Goal: Task Accomplishment & Management: Complete application form

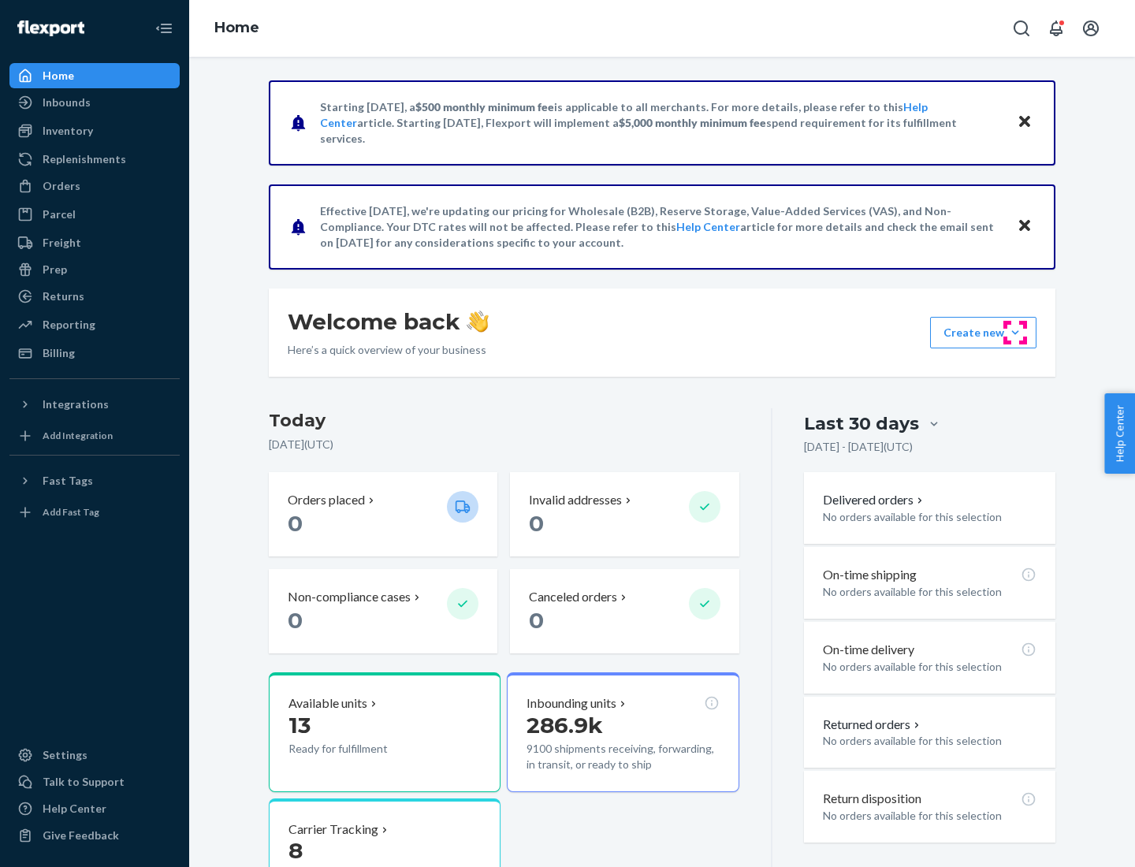
click at [1015, 333] on button "Create new Create new inbound Create new order Create new product" at bounding box center [983, 333] width 106 height 32
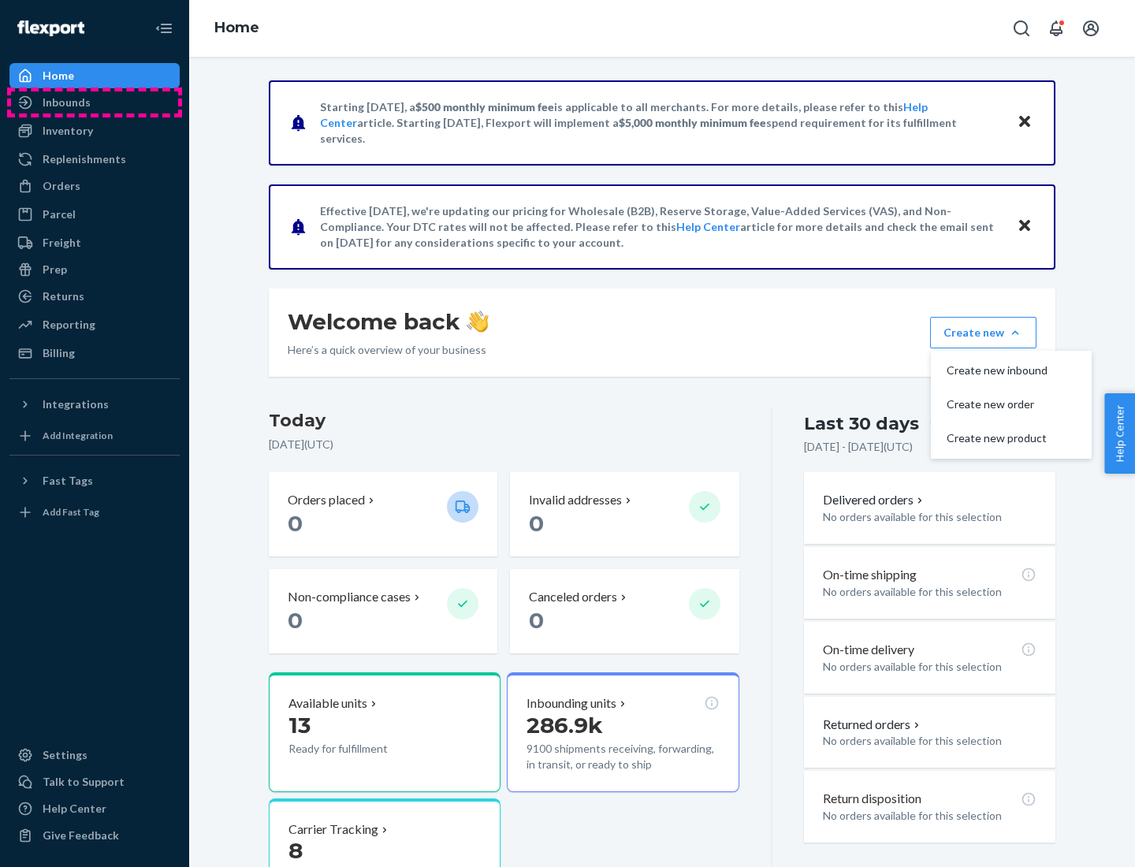
click at [95, 102] on div "Inbounds" at bounding box center [94, 102] width 167 height 22
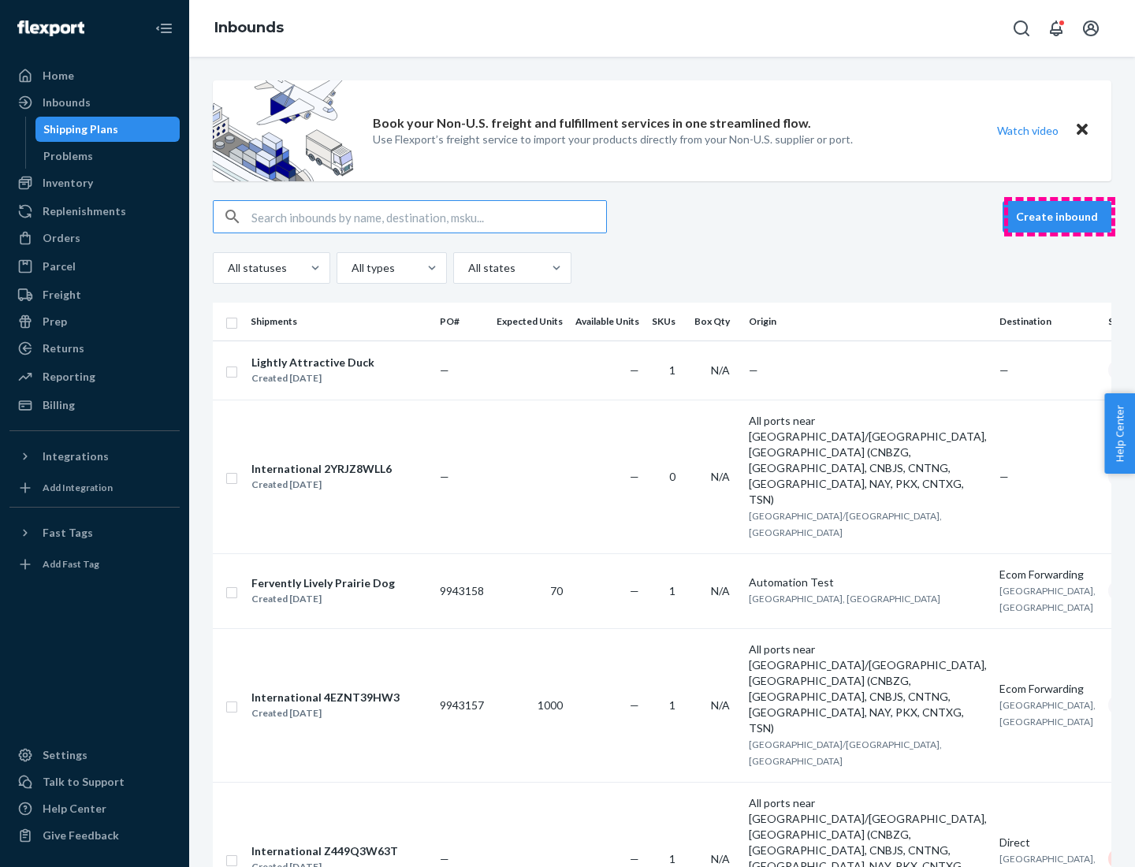
click at [1059, 217] on button "Create inbound" at bounding box center [1056, 217] width 109 height 32
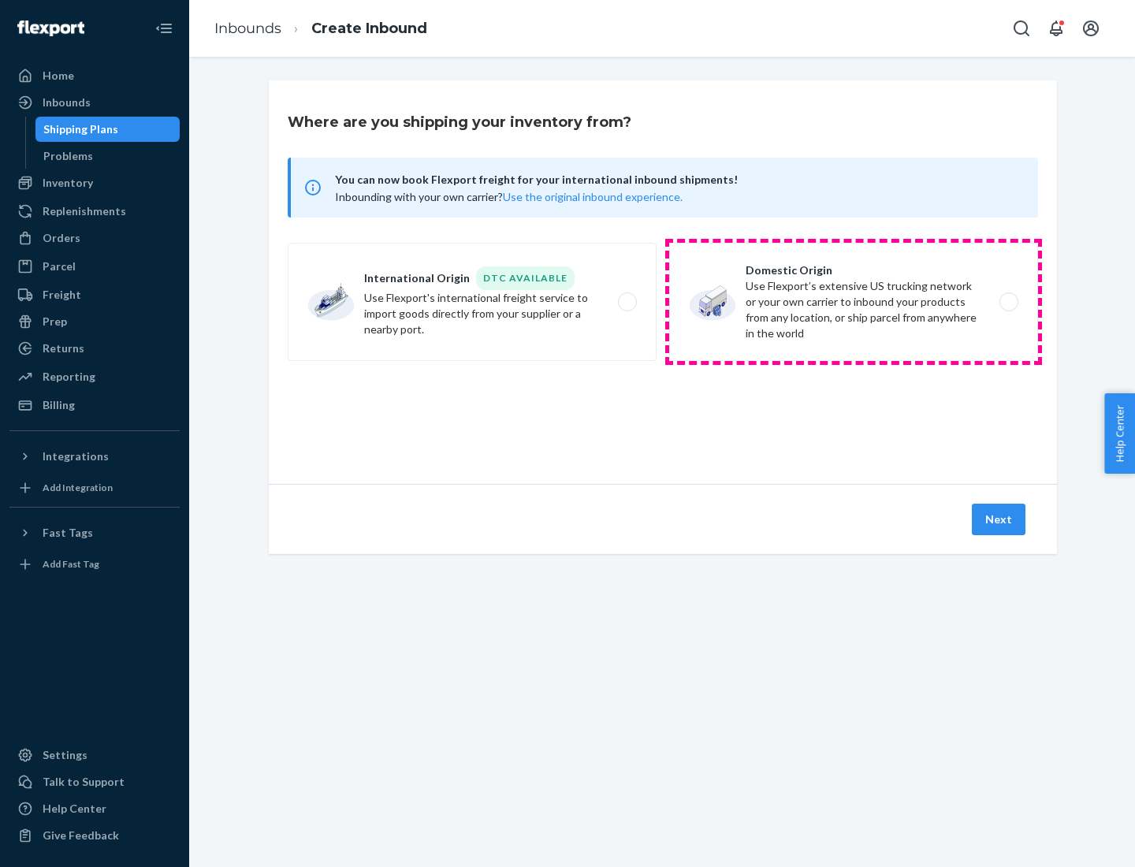
click at [853, 302] on label "Domestic Origin Use Flexport’s extensive US trucking network or your own carrie…" at bounding box center [853, 302] width 369 height 118
click at [1008, 302] on input "Domestic Origin Use Flexport’s extensive US trucking network or your own carrie…" at bounding box center [1013, 302] width 10 height 10
radio input "true"
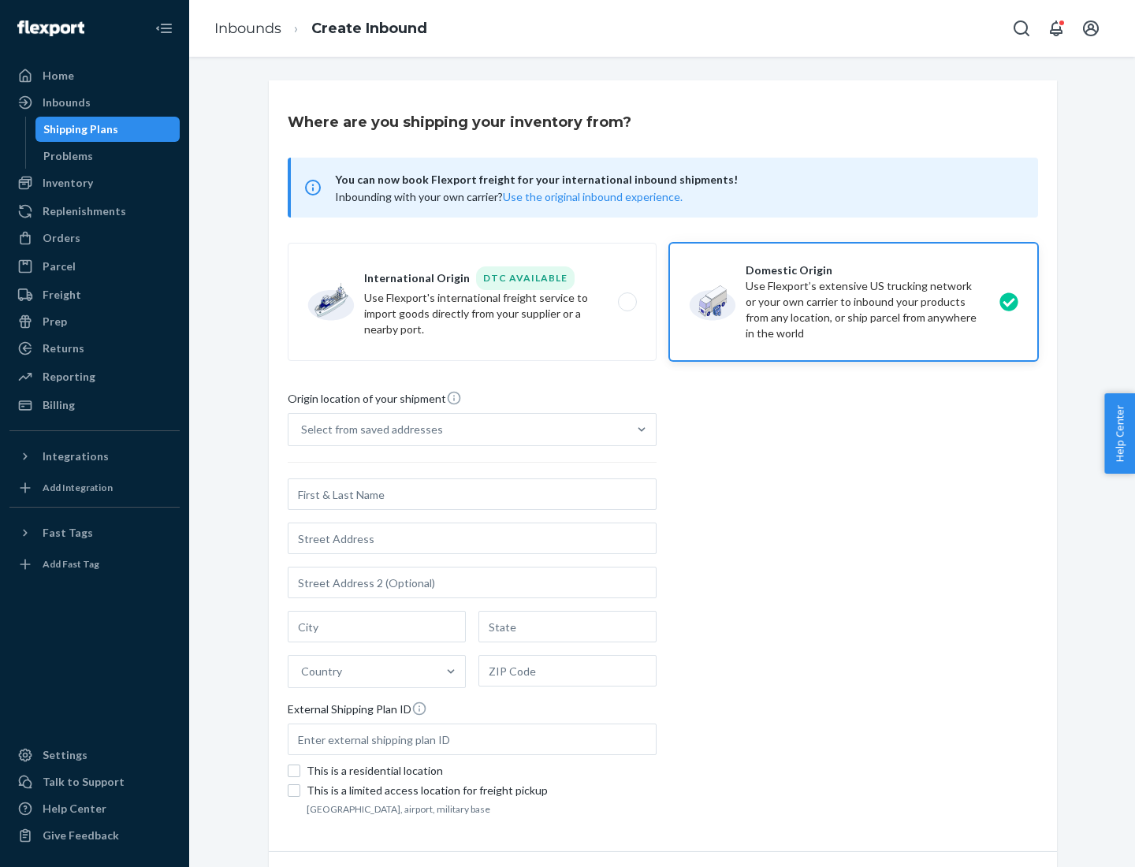
click at [368, 429] on div "Select from saved addresses" at bounding box center [372, 430] width 142 height 16
click at [303, 429] on input "Select from saved addresses" at bounding box center [302, 430] width 2 height 16
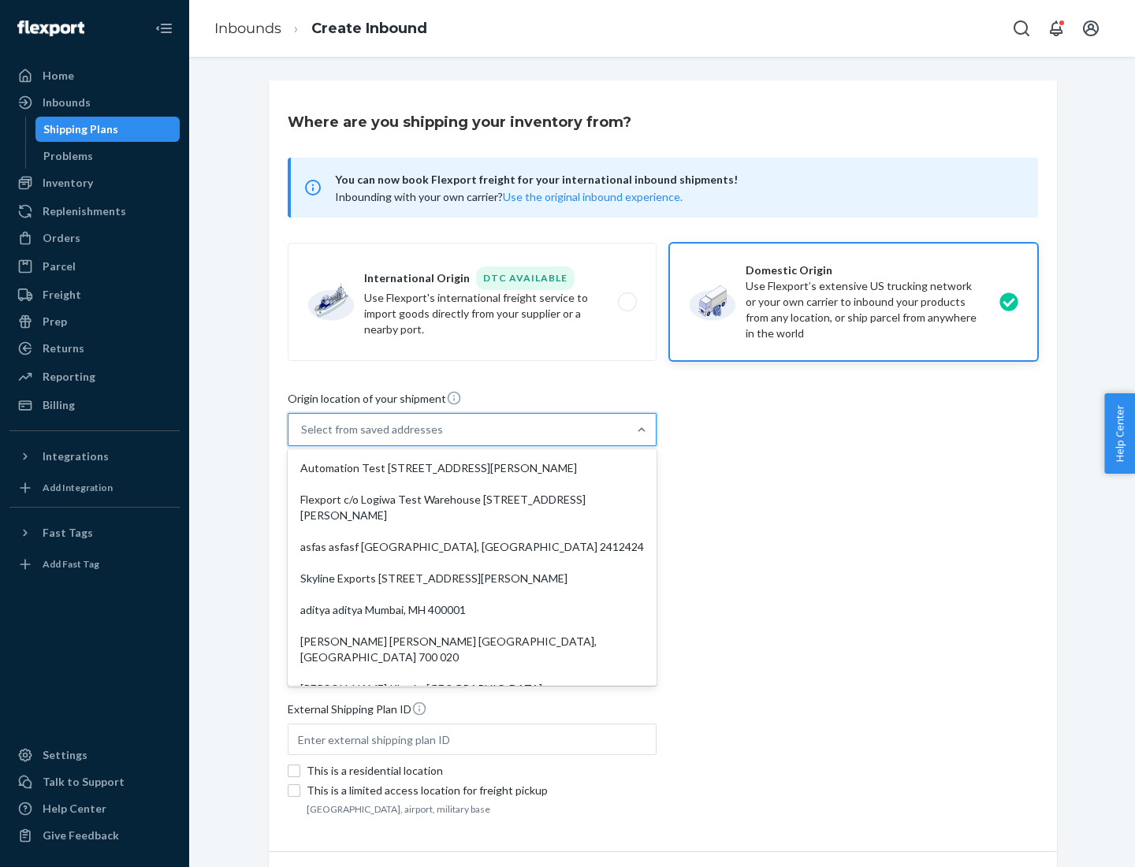
scroll to position [6, 0]
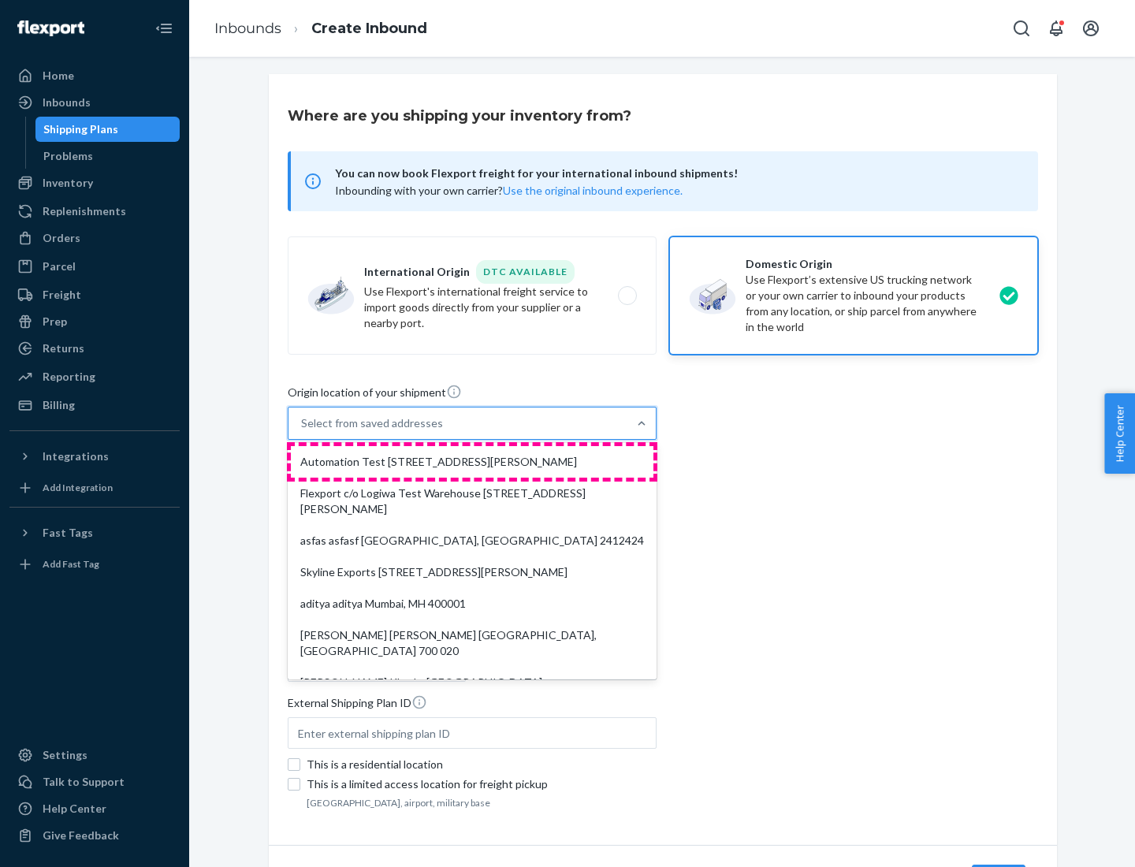
click at [472, 462] on div "Automation Test [STREET_ADDRESS][PERSON_NAME]" at bounding box center [472, 462] width 363 height 32
click at [303, 431] on input "option Automation Test [STREET_ADDRESS][PERSON_NAME]. 9 results available. Use …" at bounding box center [302, 423] width 2 height 16
type input "Automation Test"
type input "9th Floor"
type input "[GEOGRAPHIC_DATA]"
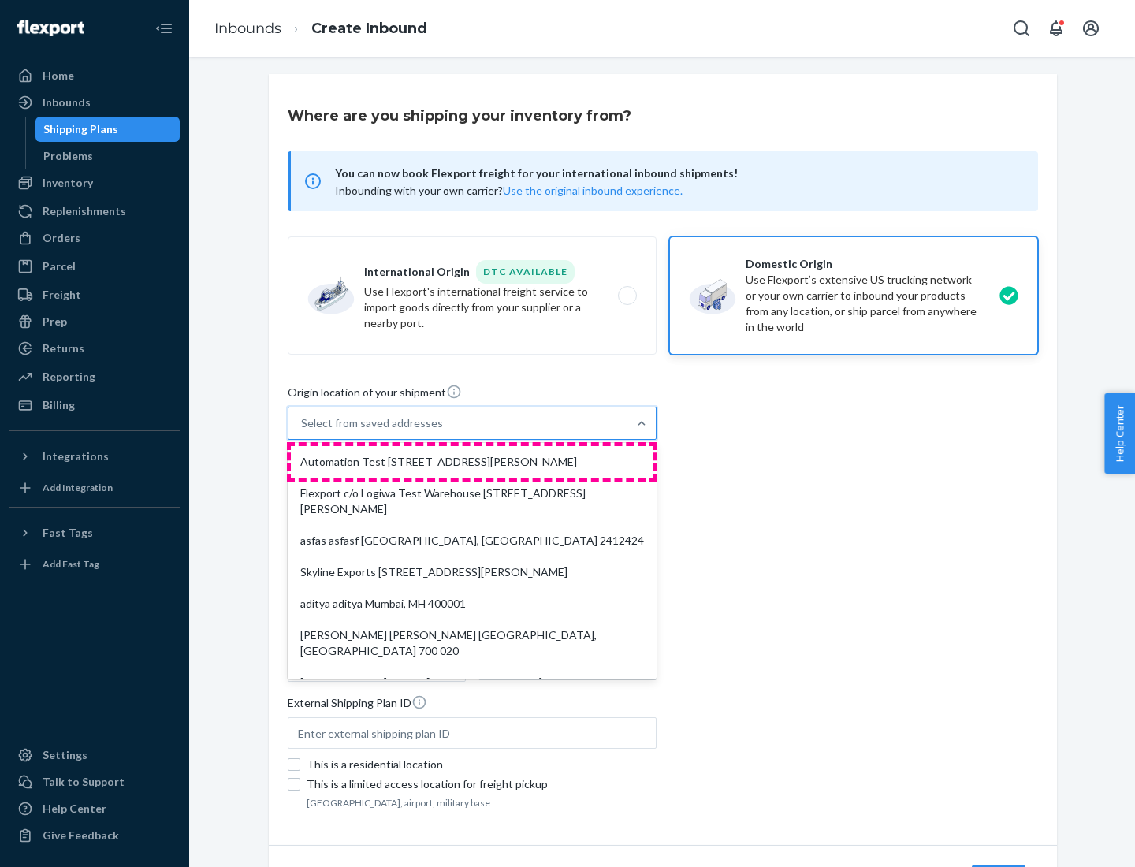
type input "CA"
type input "94104"
type input "[STREET_ADDRESS][PERSON_NAME]"
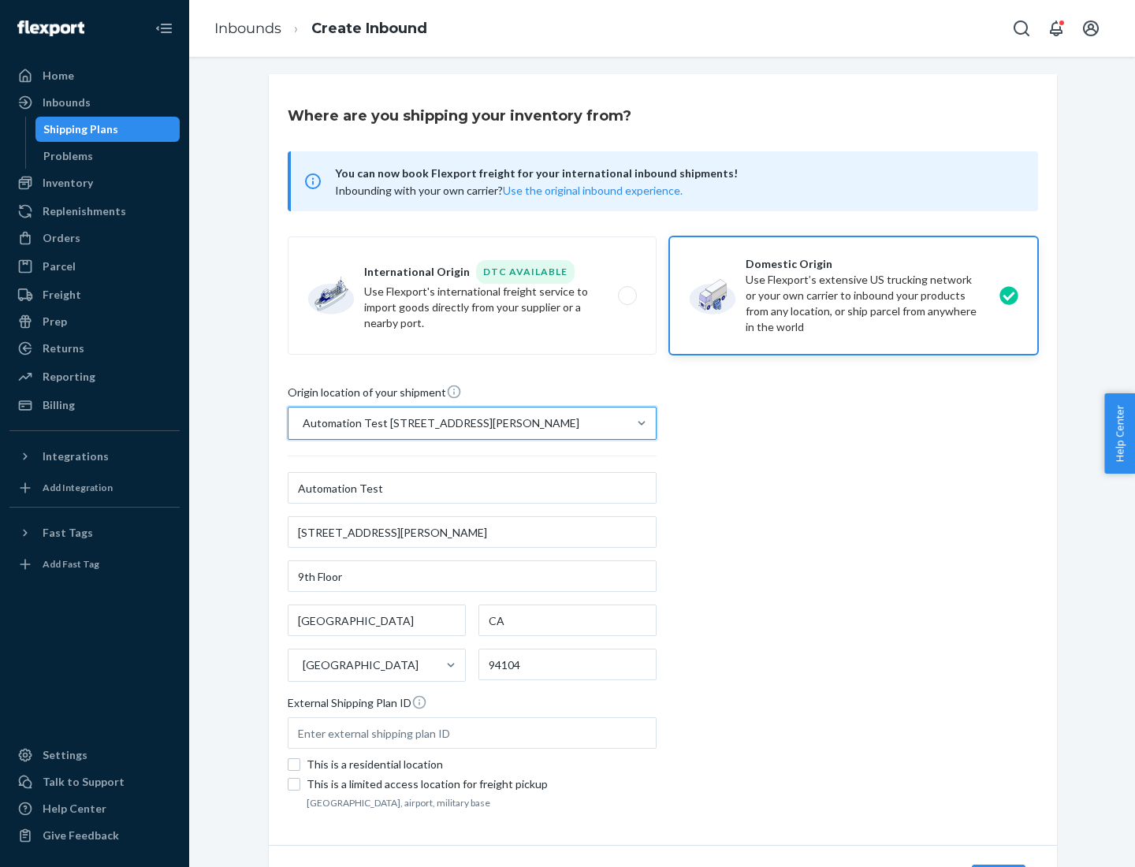
scroll to position [92, 0]
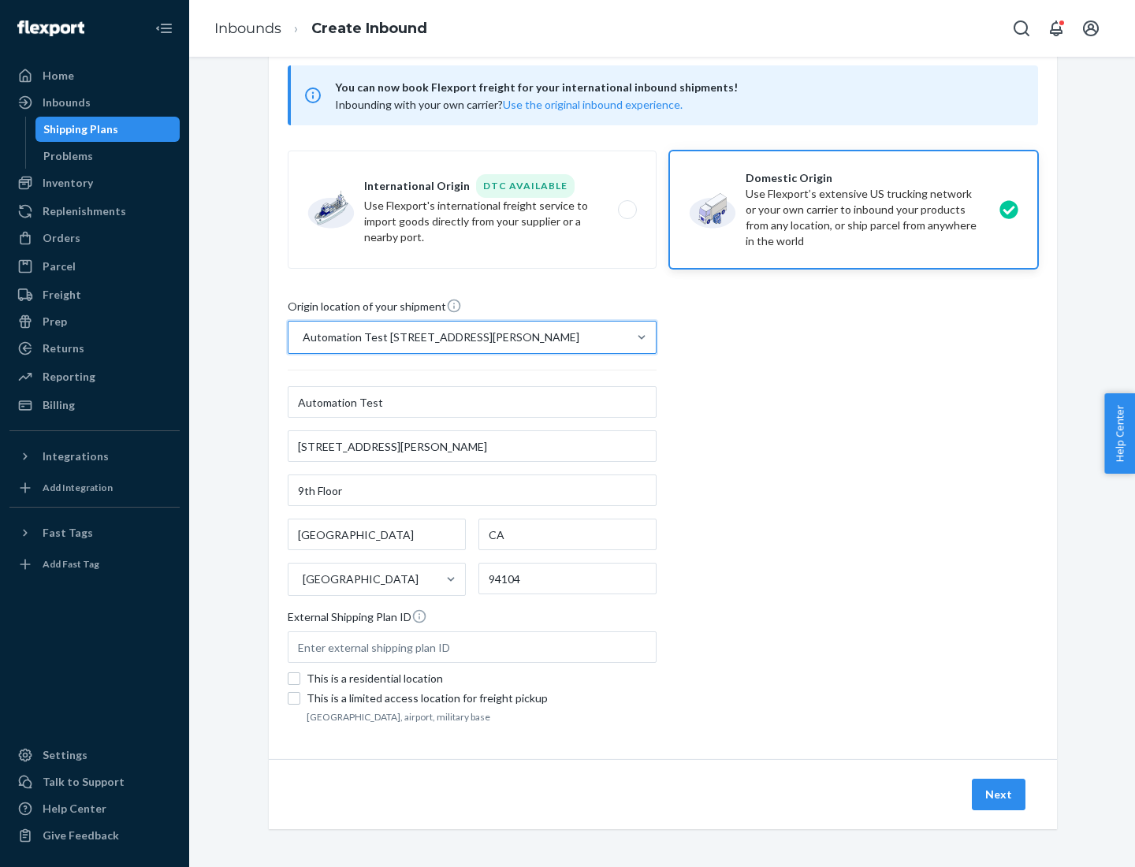
click at [999, 794] on button "Next" at bounding box center [999, 795] width 54 height 32
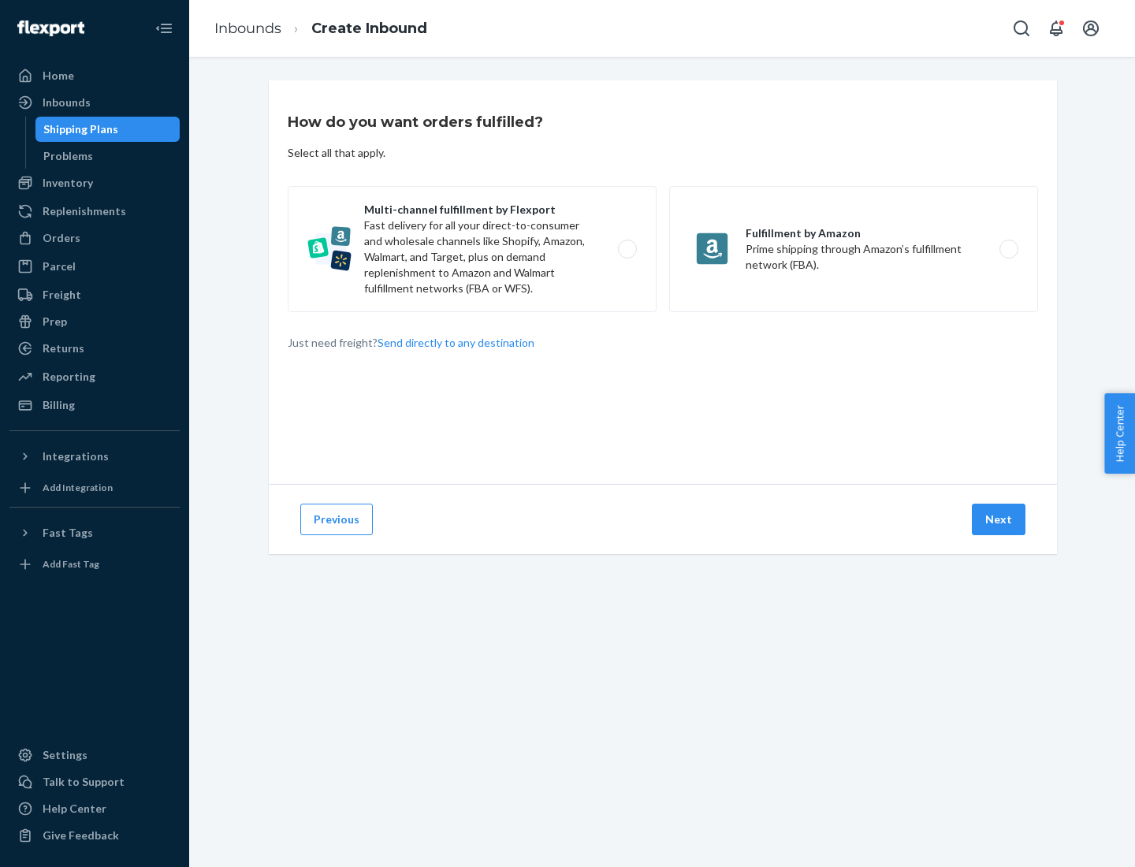
click at [472, 249] on label "Multi-channel fulfillment by Flexport Fast delivery for all your direct-to-cons…" at bounding box center [472, 249] width 369 height 126
click at [627, 249] on input "Multi-channel fulfillment by Flexport Fast delivery for all your direct-to-cons…" at bounding box center [632, 249] width 10 height 10
radio input "true"
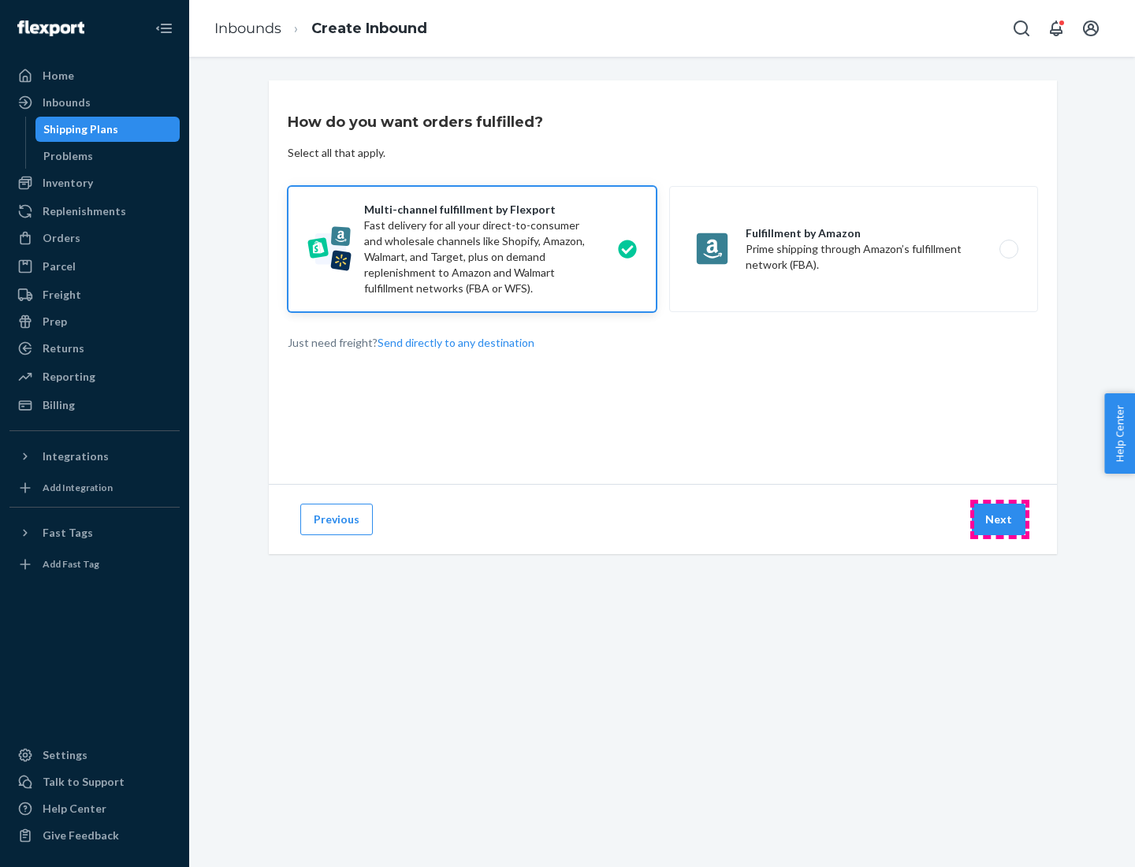
click at [999, 519] on button "Next" at bounding box center [999, 520] width 54 height 32
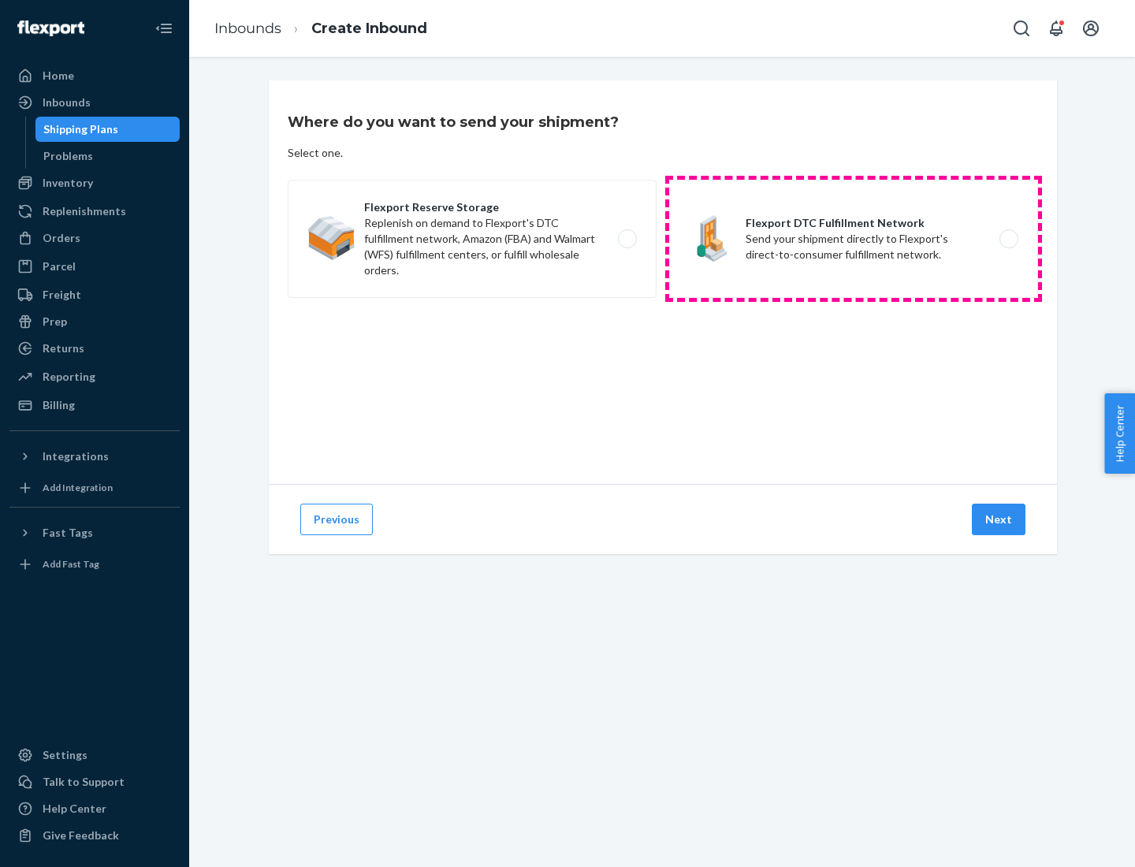
click at [853, 239] on label "Flexport DTC Fulfillment Network Send your shipment directly to Flexport's dire…" at bounding box center [853, 239] width 369 height 118
click at [1008, 239] on input "Flexport DTC Fulfillment Network Send your shipment directly to Flexport's dire…" at bounding box center [1013, 239] width 10 height 10
radio input "true"
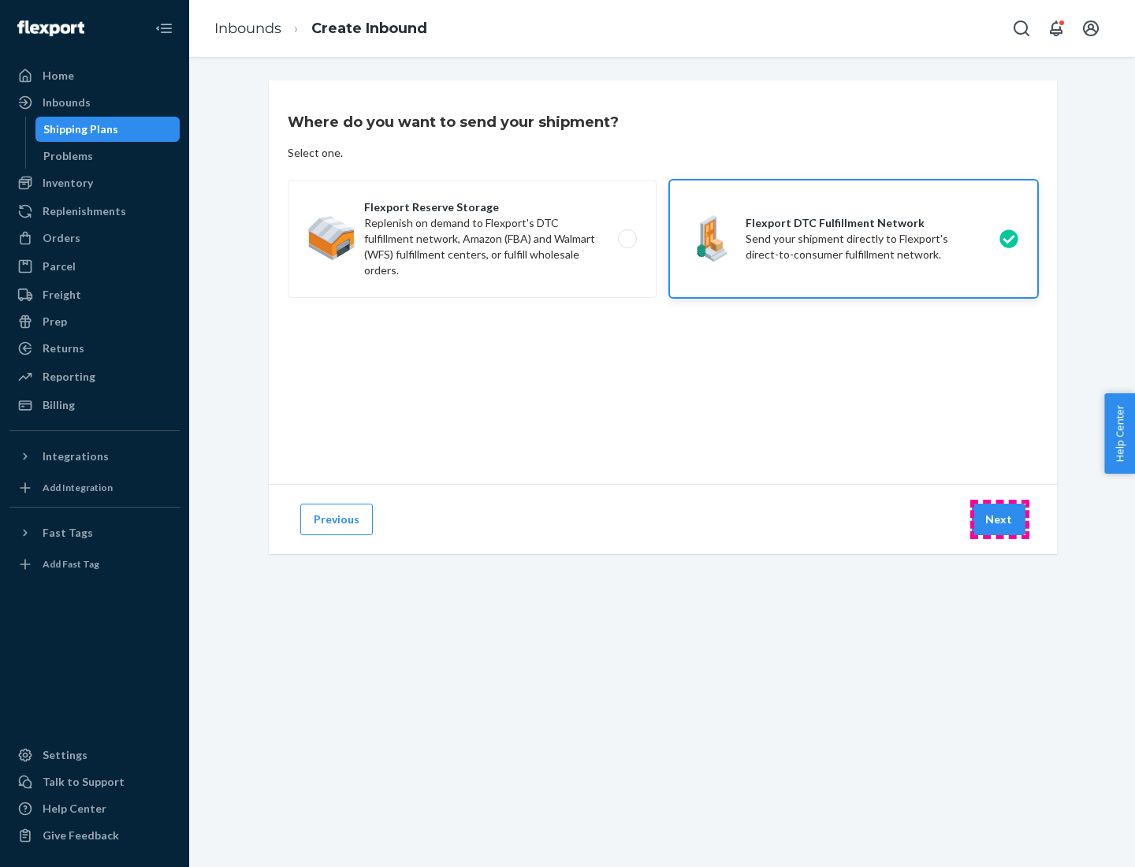
click at [999, 519] on button "Next" at bounding box center [999, 520] width 54 height 32
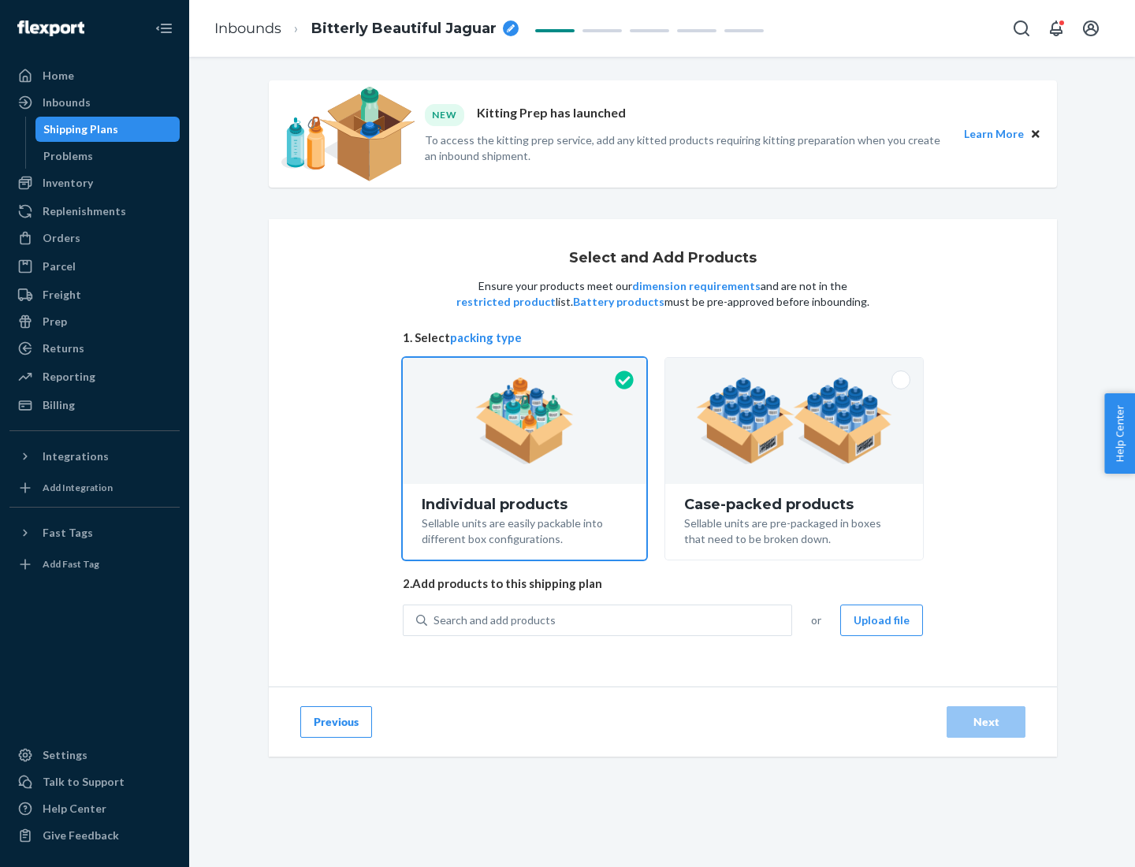
click at [794, 421] on img at bounding box center [794, 420] width 196 height 87
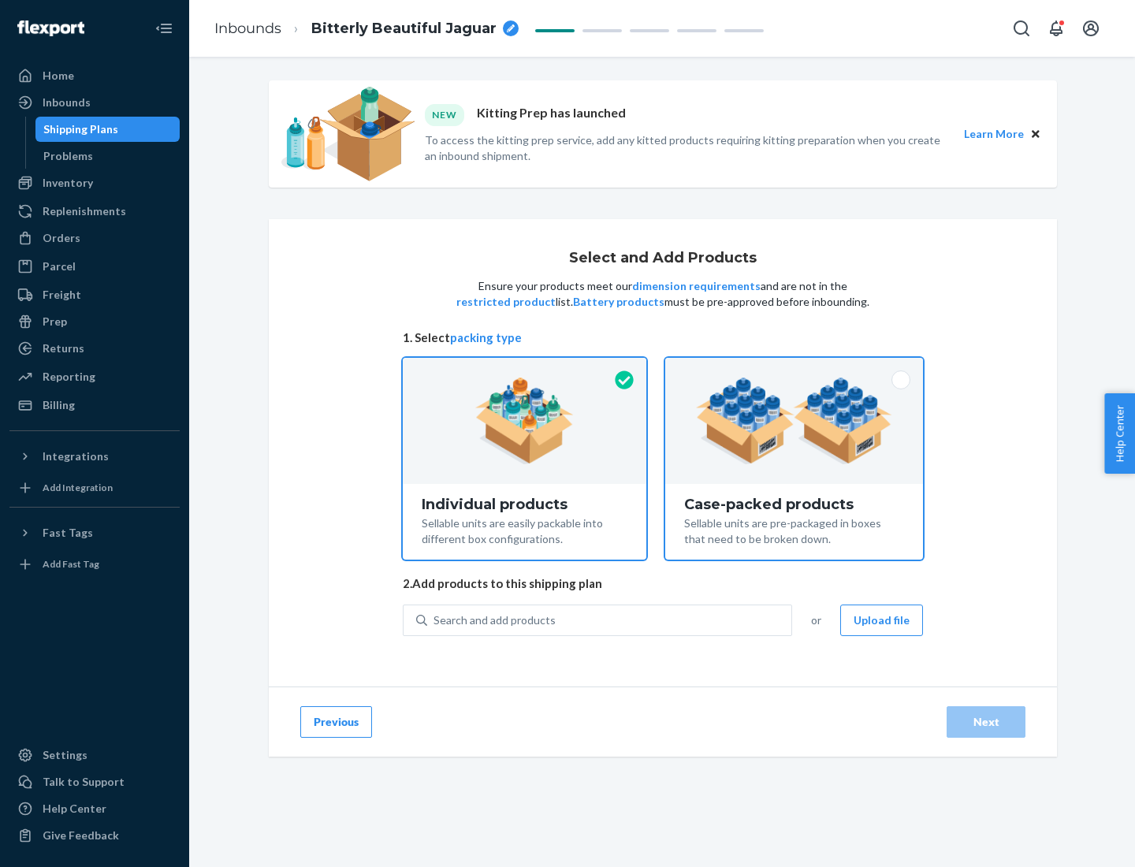
click at [794, 368] on input "Case-packed products Sellable units are pre-packaged in boxes that need to be b…" at bounding box center [794, 363] width 10 height 10
radio input "true"
radio input "false"
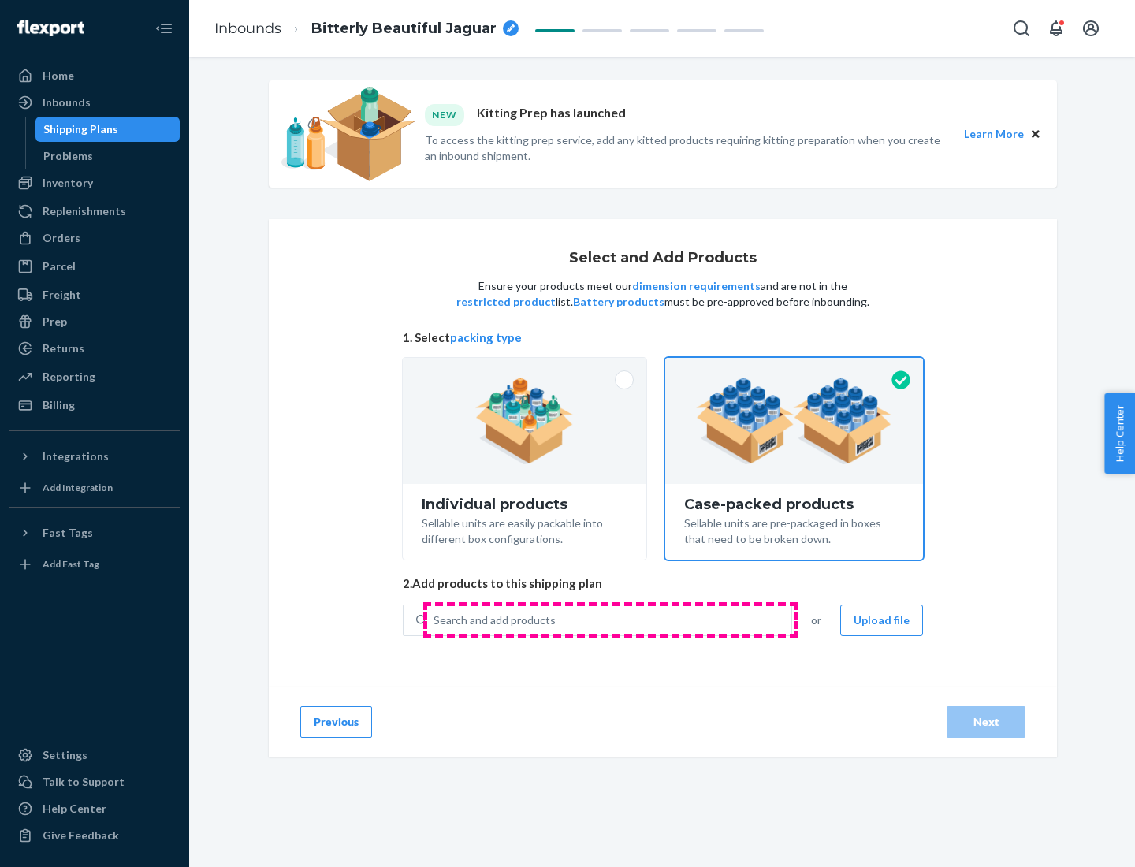
click at [610, 619] on div "Search and add products" at bounding box center [609, 620] width 364 height 28
click at [435, 619] on input "Search and add products" at bounding box center [434, 620] width 2 height 16
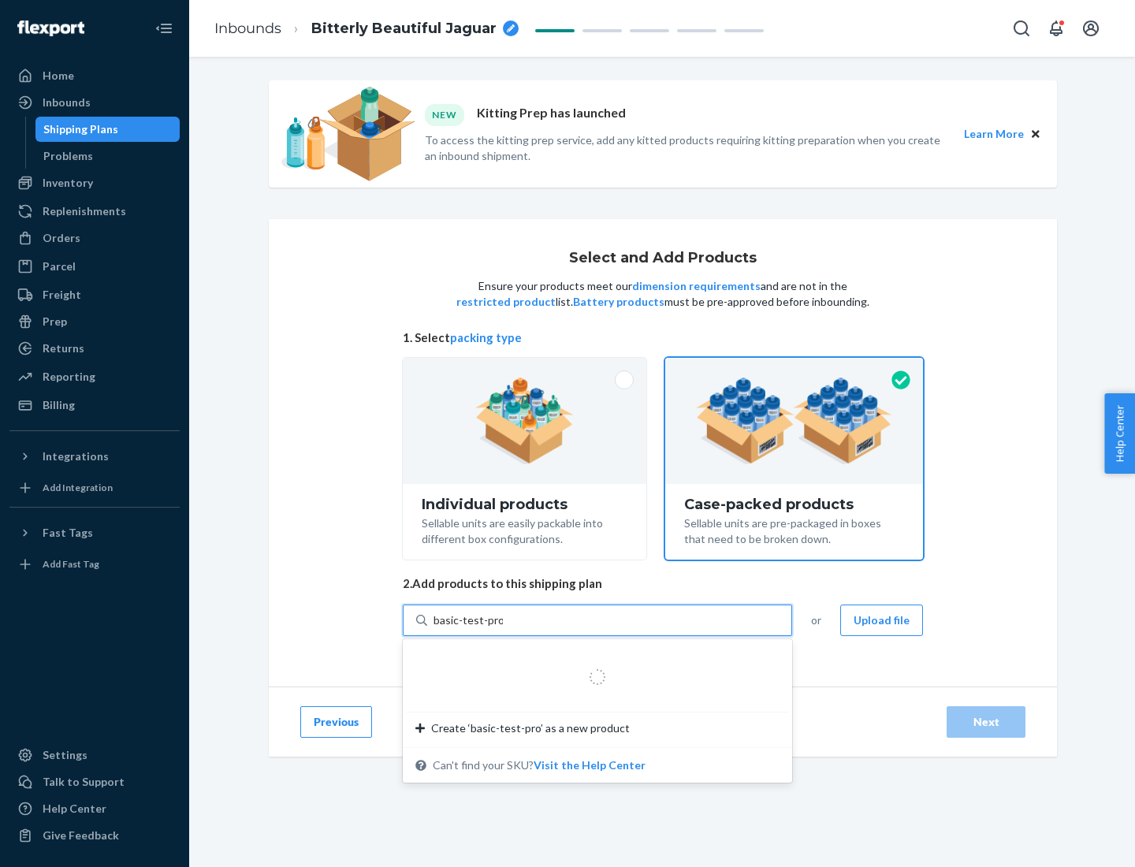
type input "basic-test-product-1"
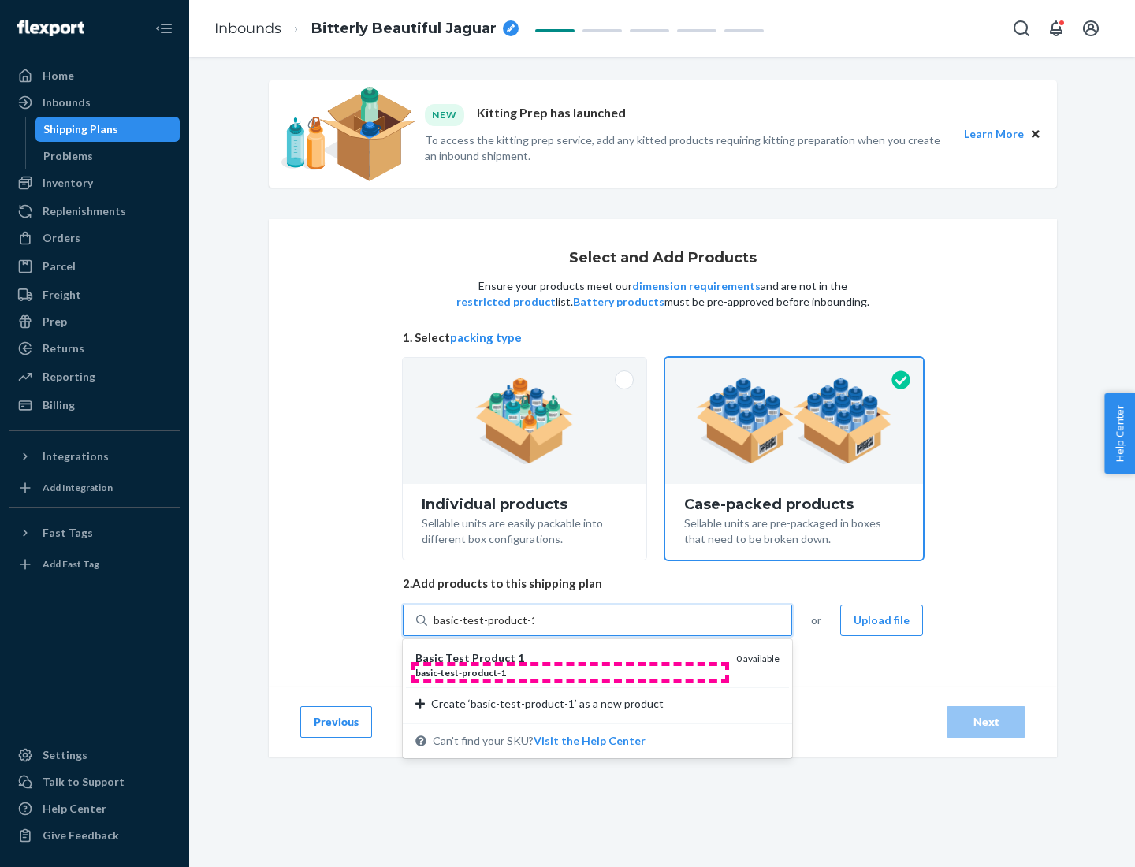
click at [570, 672] on div "basic - test - product - 1" at bounding box center [569, 672] width 308 height 13
click at [534, 628] on input "basic-test-product-1" at bounding box center [483, 620] width 101 height 16
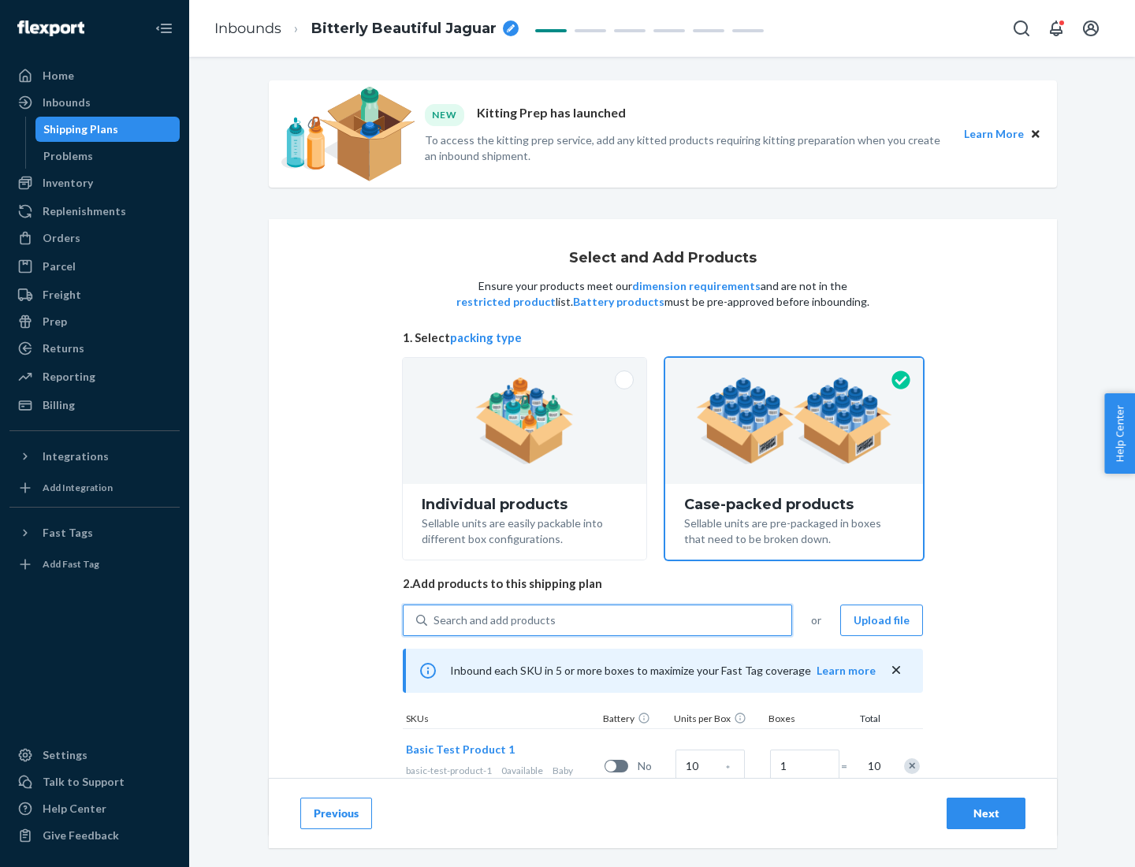
scroll to position [57, 0]
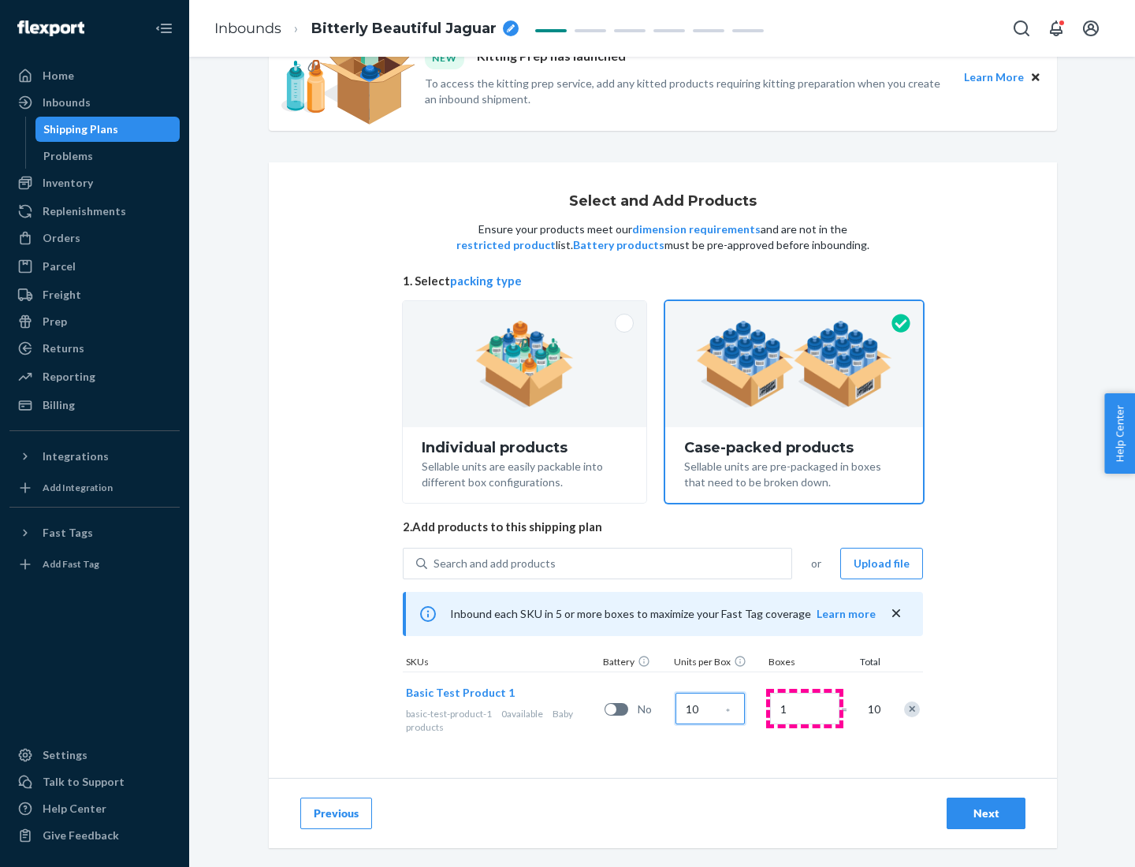
type input "10"
type input "7"
click at [986, 813] on div "Next" at bounding box center [986, 813] width 52 height 16
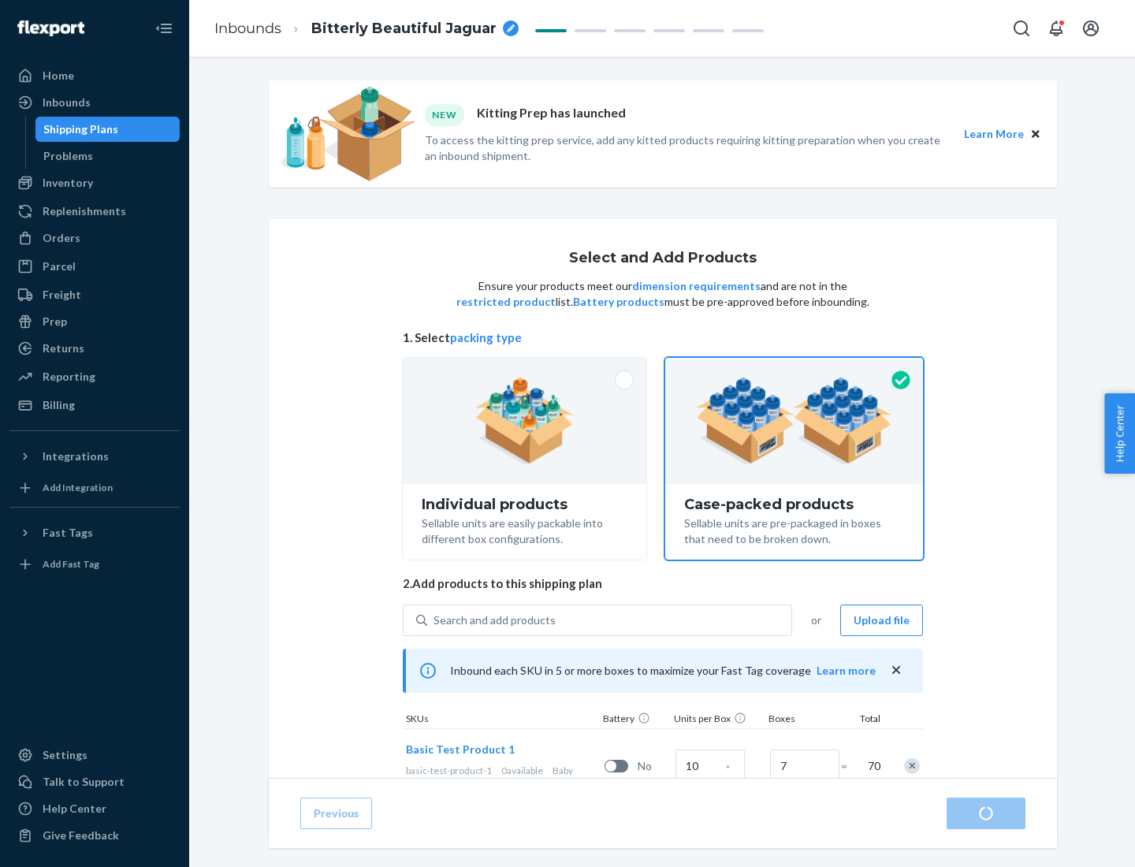
radio input "true"
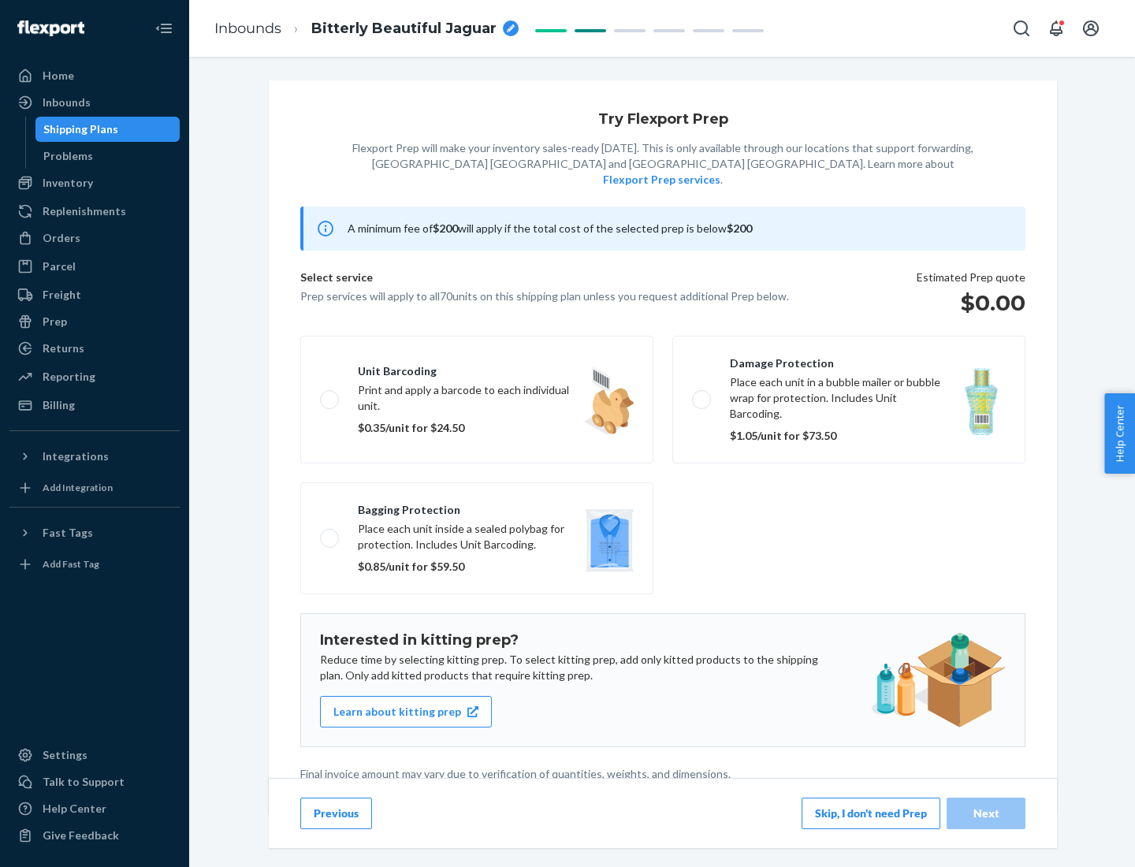
scroll to position [4, 0]
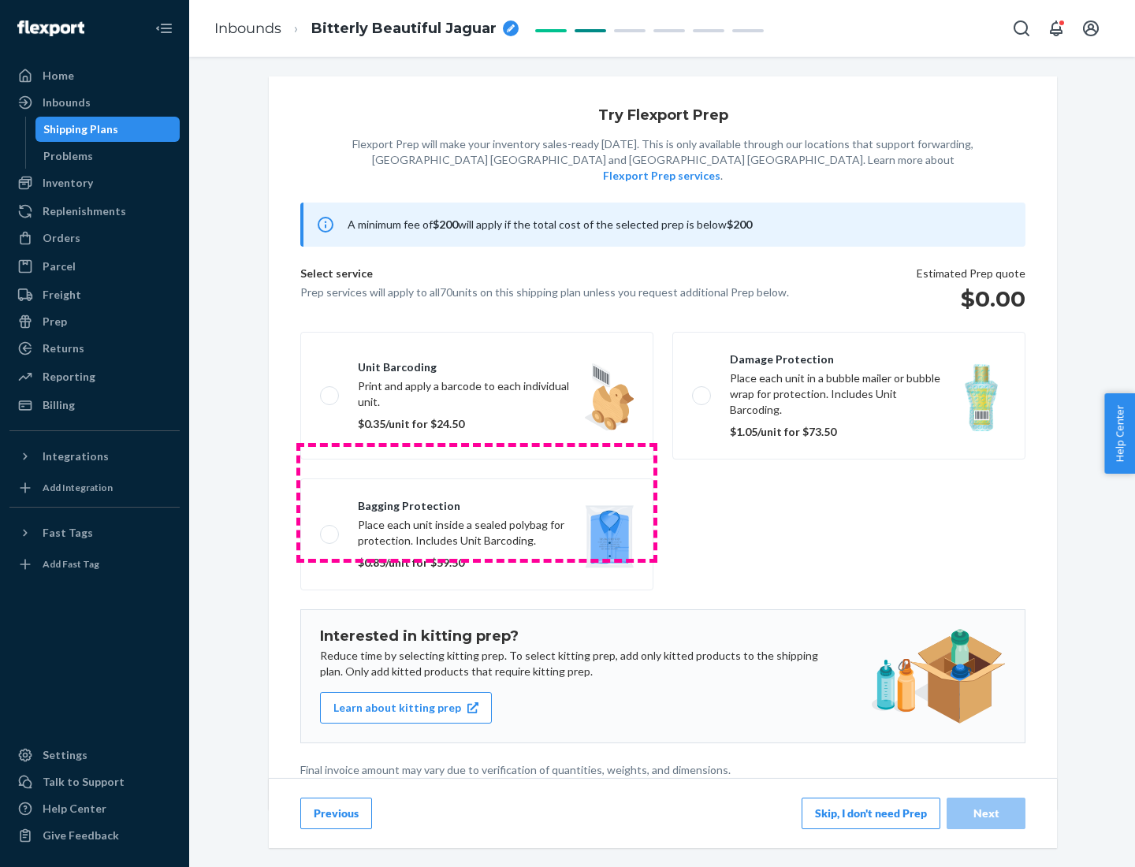
click at [477, 502] on label "Bagging protection Place each unit inside a sealed polybag for protection. Incl…" at bounding box center [476, 534] width 353 height 112
click at [330, 529] on input "Bagging protection Place each unit inside a sealed polybag for protection. Incl…" at bounding box center [325, 534] width 10 height 10
checkbox input "true"
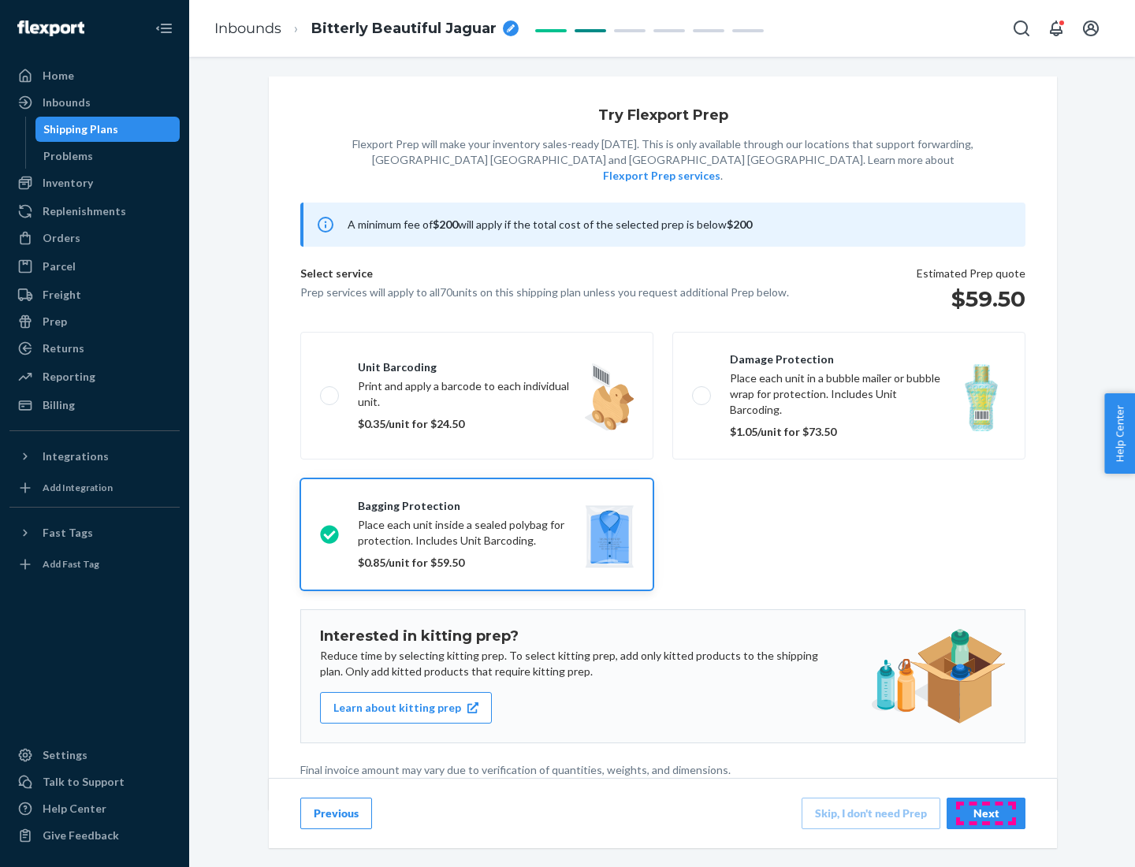
click at [986, 812] on div "Next" at bounding box center [986, 813] width 52 height 16
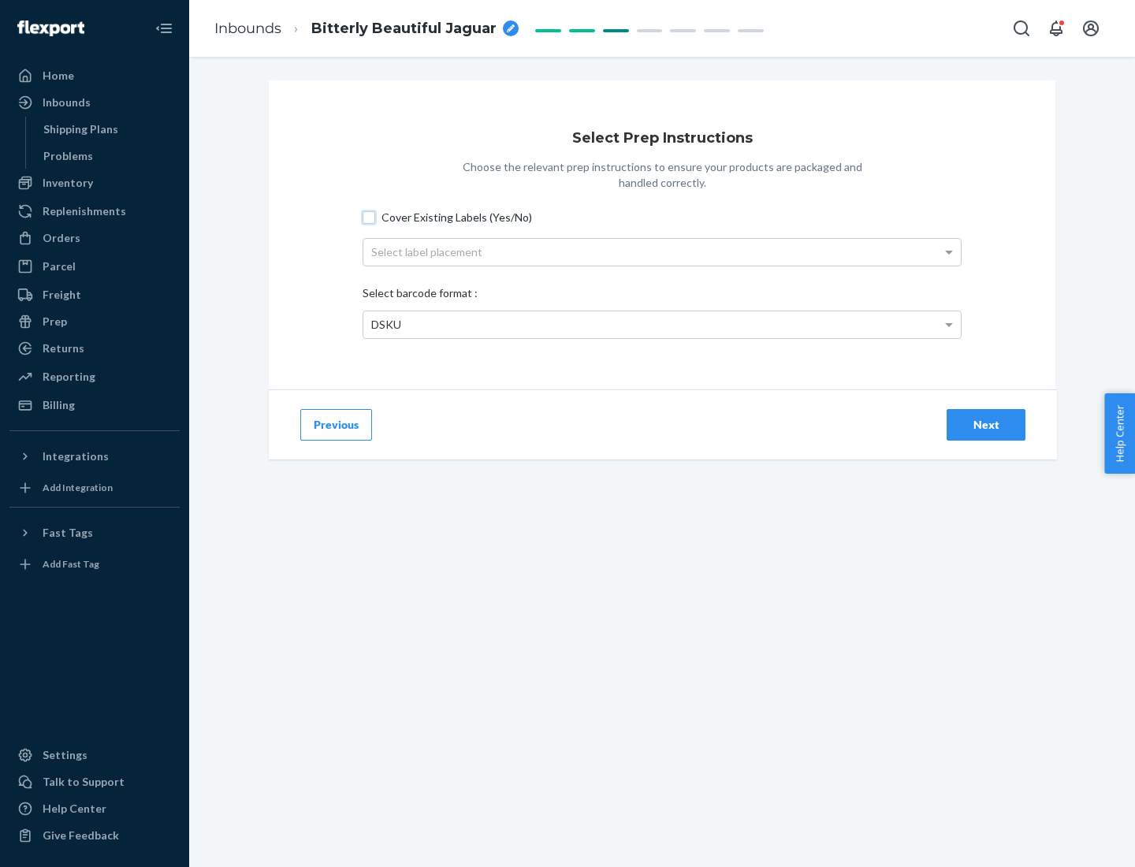
click at [369, 217] on input "Cover Existing Labels (Yes/No)" at bounding box center [369, 217] width 13 height 13
checkbox input "true"
click at [662, 251] on div "Select label placement" at bounding box center [661, 252] width 597 height 27
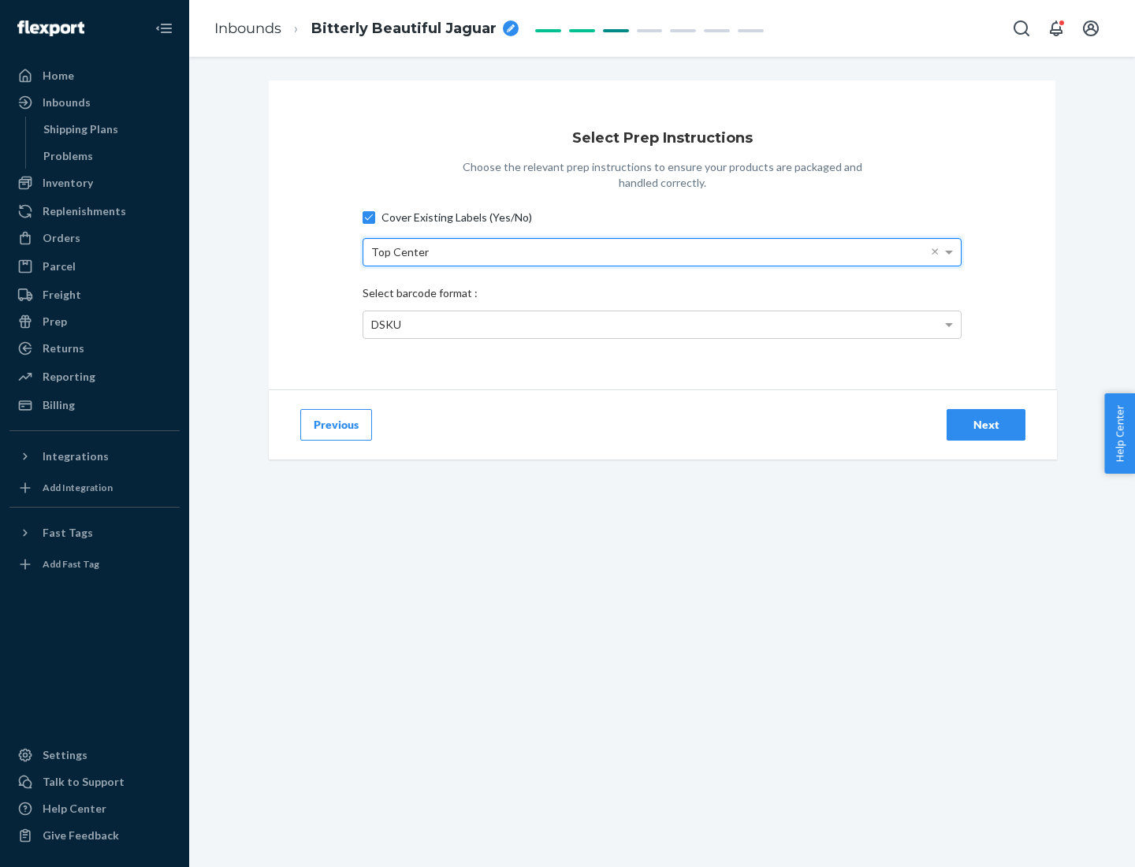
click at [662, 324] on div "DSKU" at bounding box center [661, 324] width 597 height 27
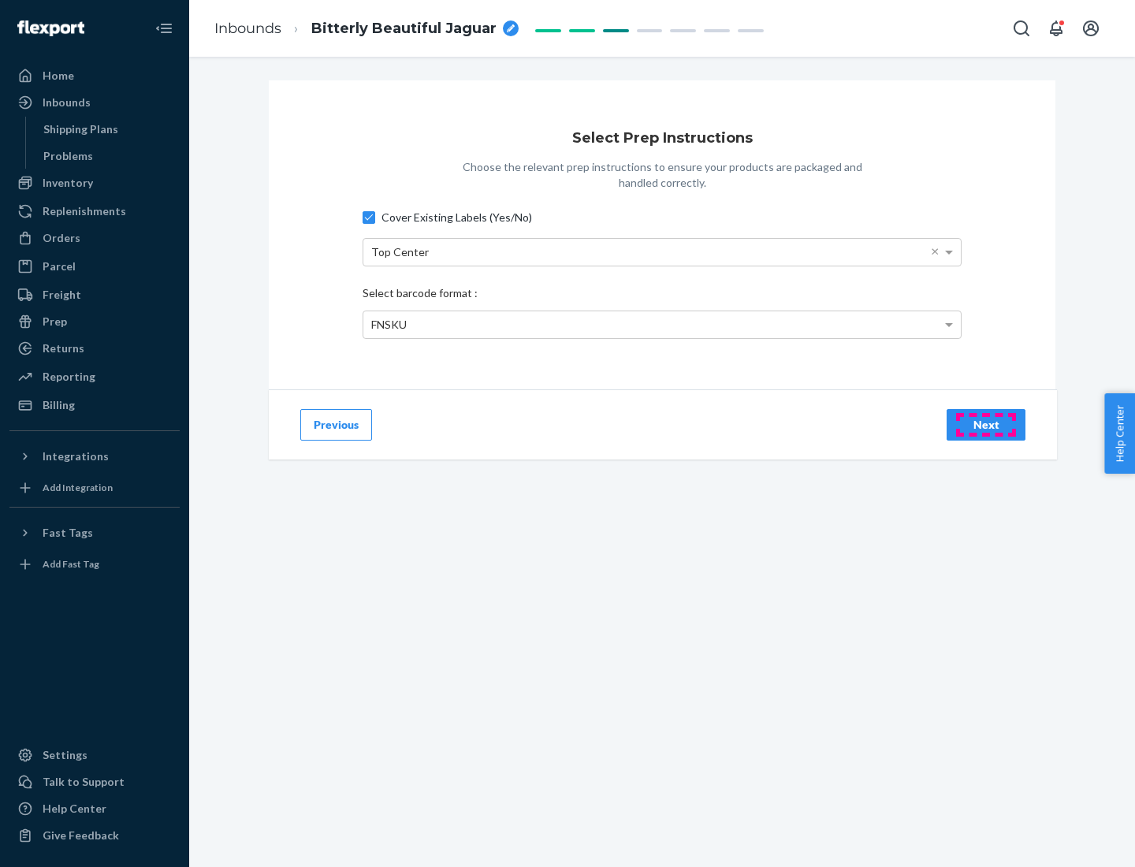
click at [986, 424] on div "Next" at bounding box center [986, 425] width 52 height 16
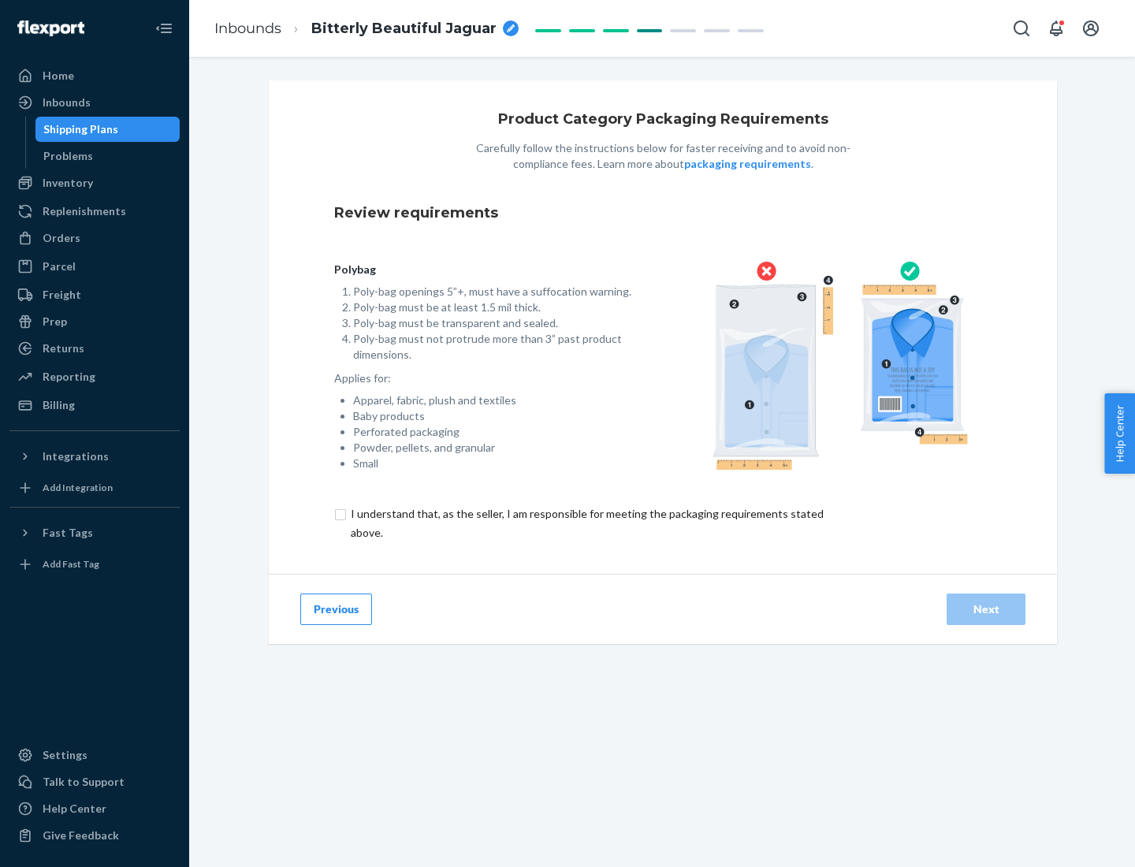
click at [586, 522] on input "checkbox" at bounding box center [596, 523] width 524 height 38
checkbox input "true"
click at [986, 608] on div "Next" at bounding box center [986, 609] width 52 height 16
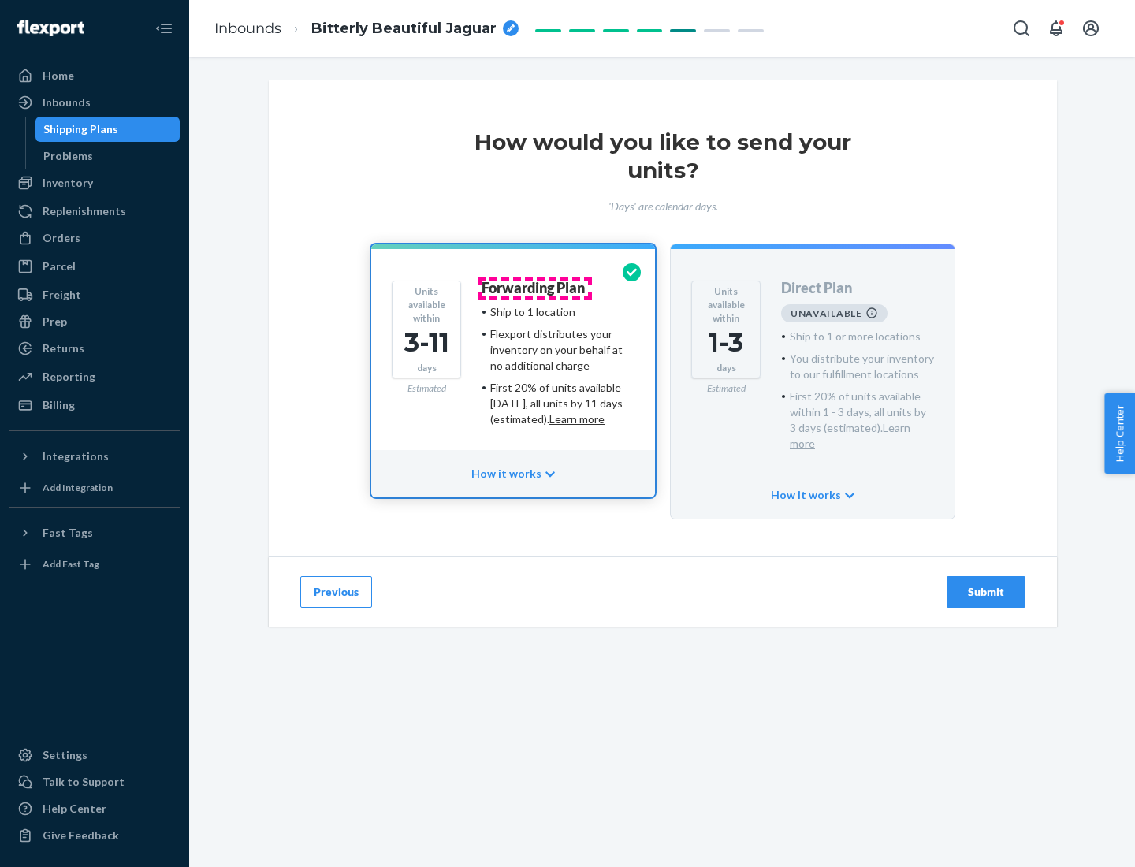
click at [534, 288] on h4 "Forwarding Plan" at bounding box center [533, 289] width 103 height 16
click at [986, 584] on div "Submit" at bounding box center [986, 592] width 52 height 16
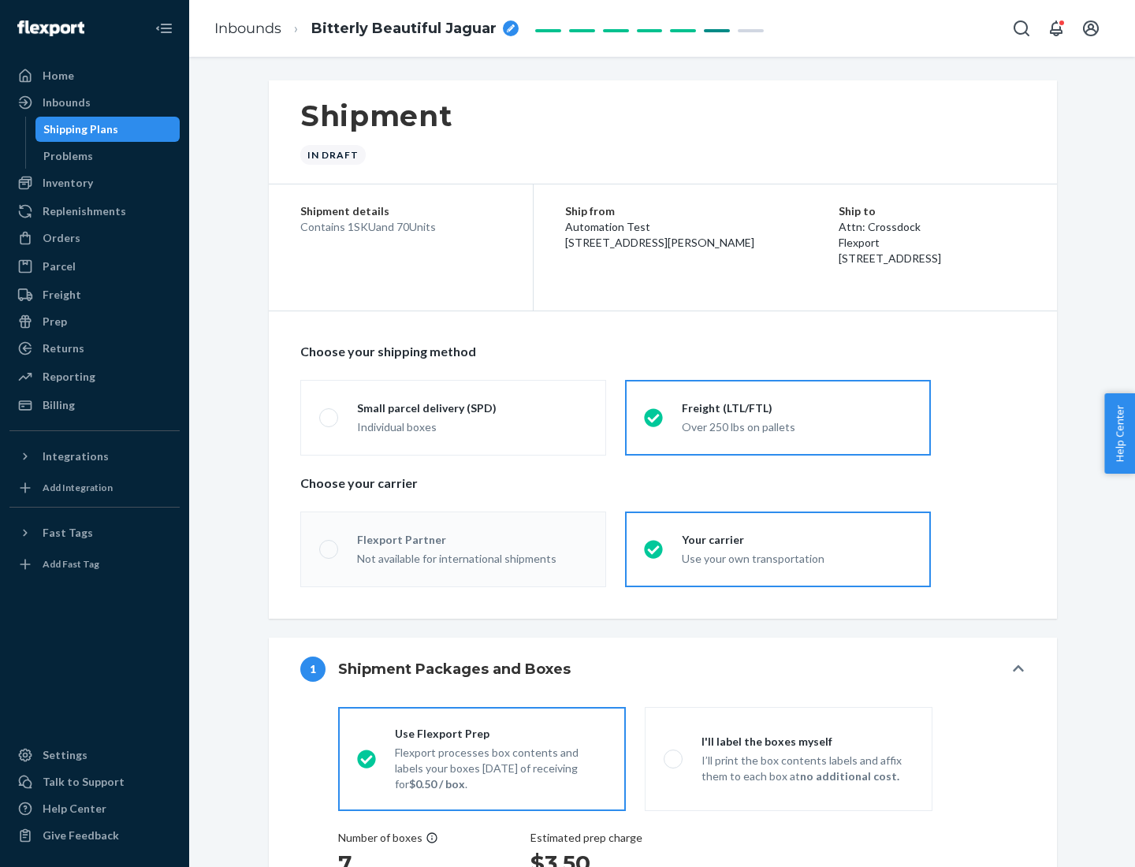
radio input "true"
radio input "false"
radio input "true"
radio input "false"
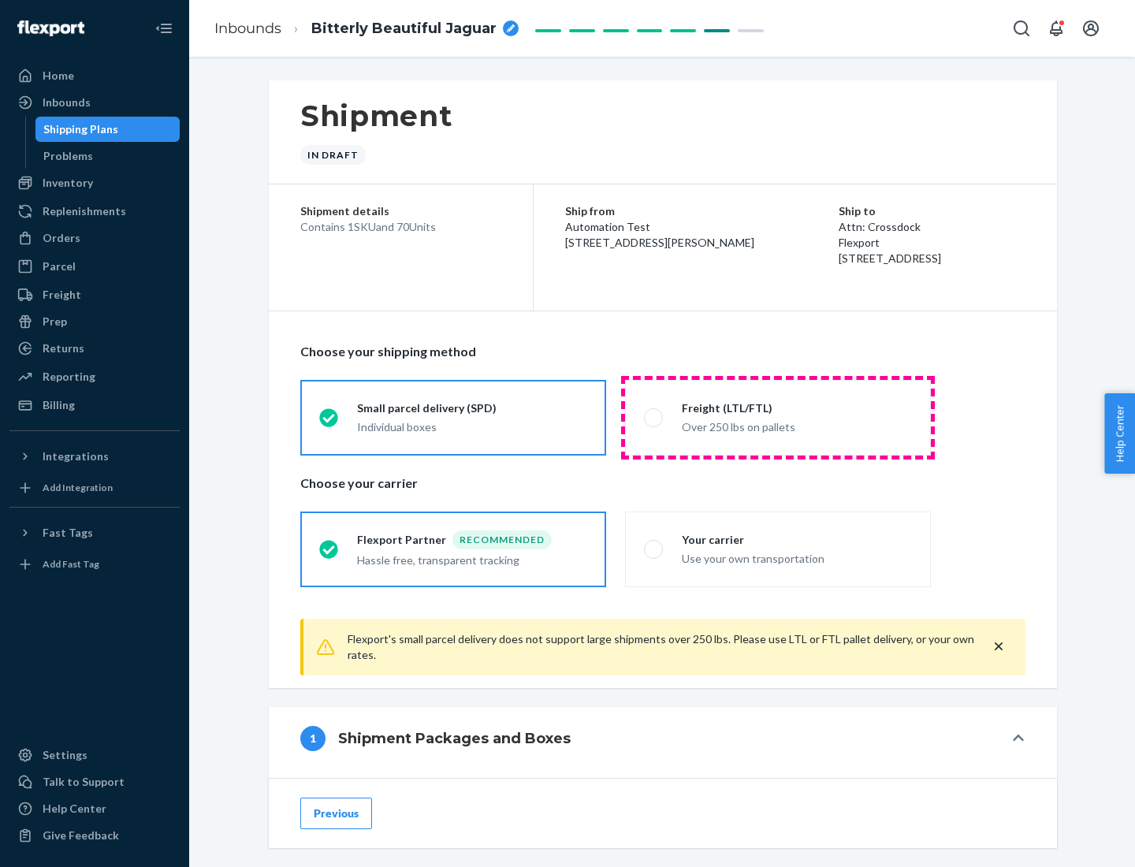
click at [778, 417] on div "Over 250 lbs on pallets" at bounding box center [797, 425] width 230 height 19
click at [654, 417] on input "Freight (LTL/FTL) Over 250 lbs on pallets" at bounding box center [649, 417] width 10 height 10
radio input "true"
radio input "false"
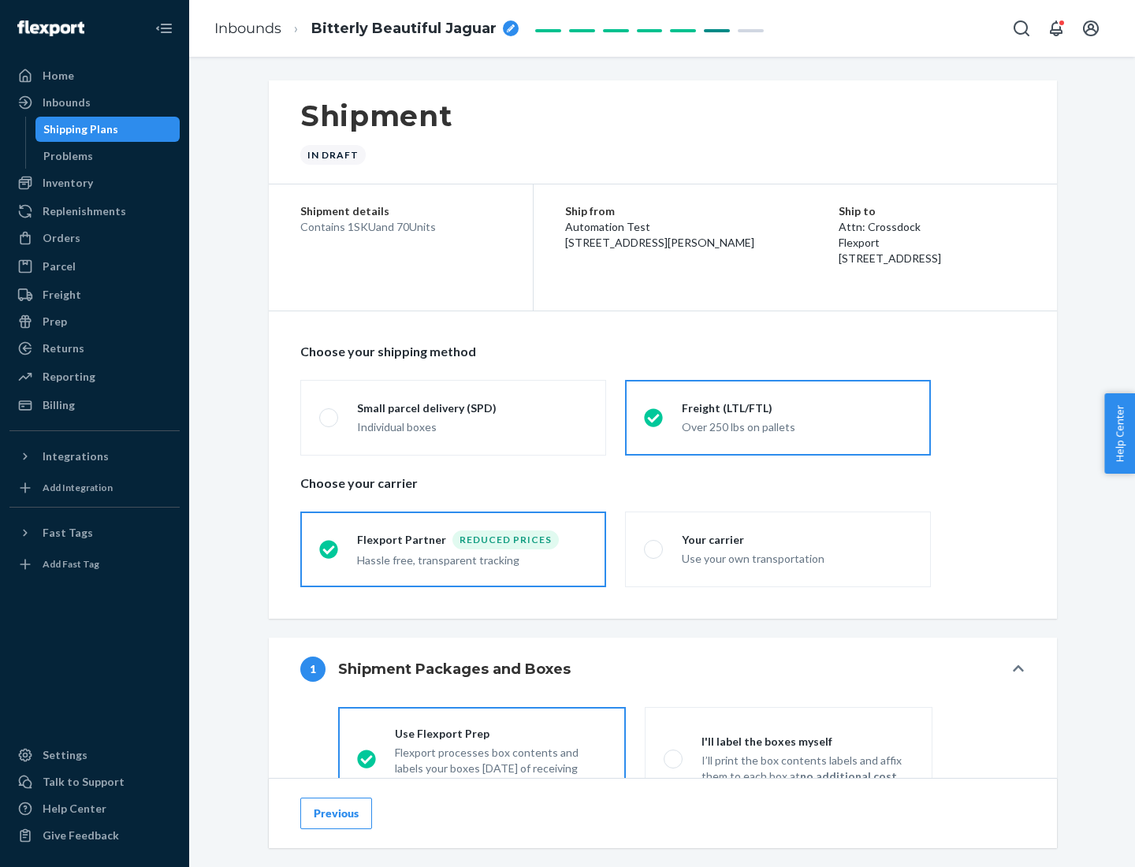
scroll to position [87, 0]
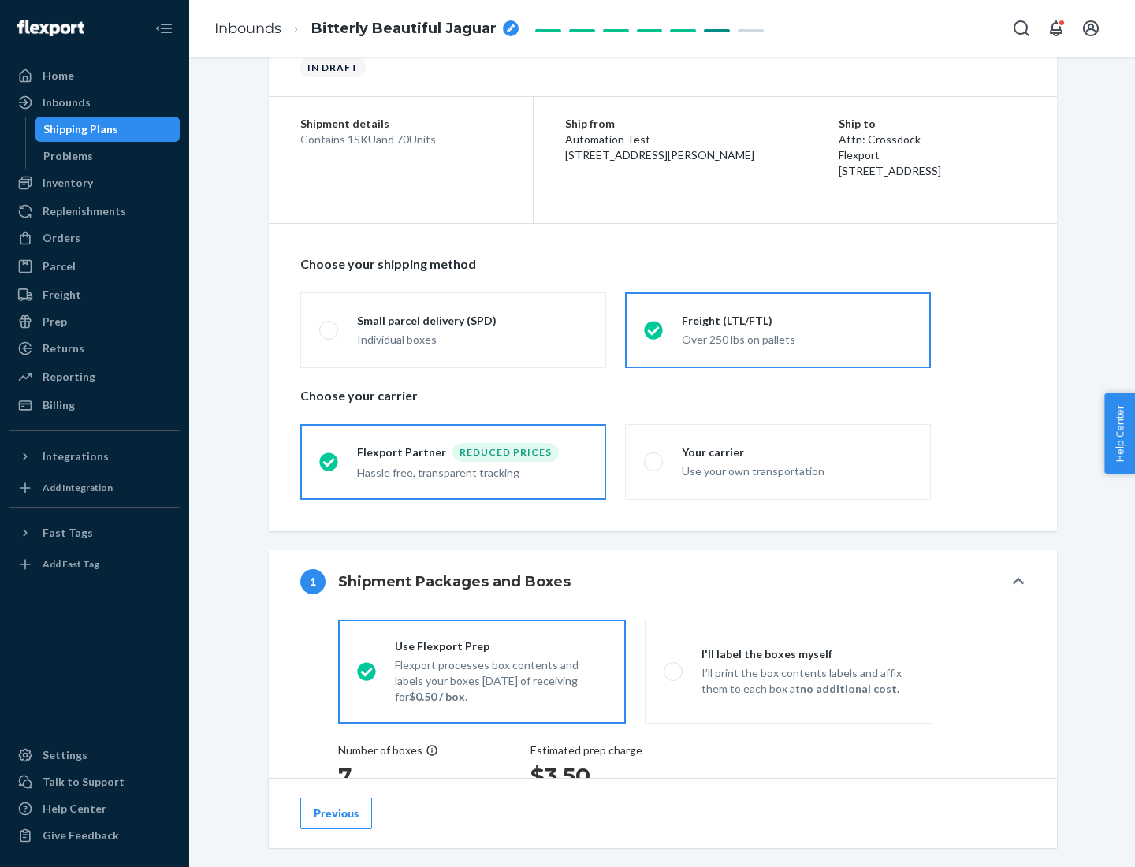
click at [453, 462] on div "Hassle free, transparent tracking" at bounding box center [472, 471] width 230 height 19
click at [329, 461] on input "Flexport Partner Reduced prices Hassle free, transparent tracking" at bounding box center [324, 461] width 10 height 10
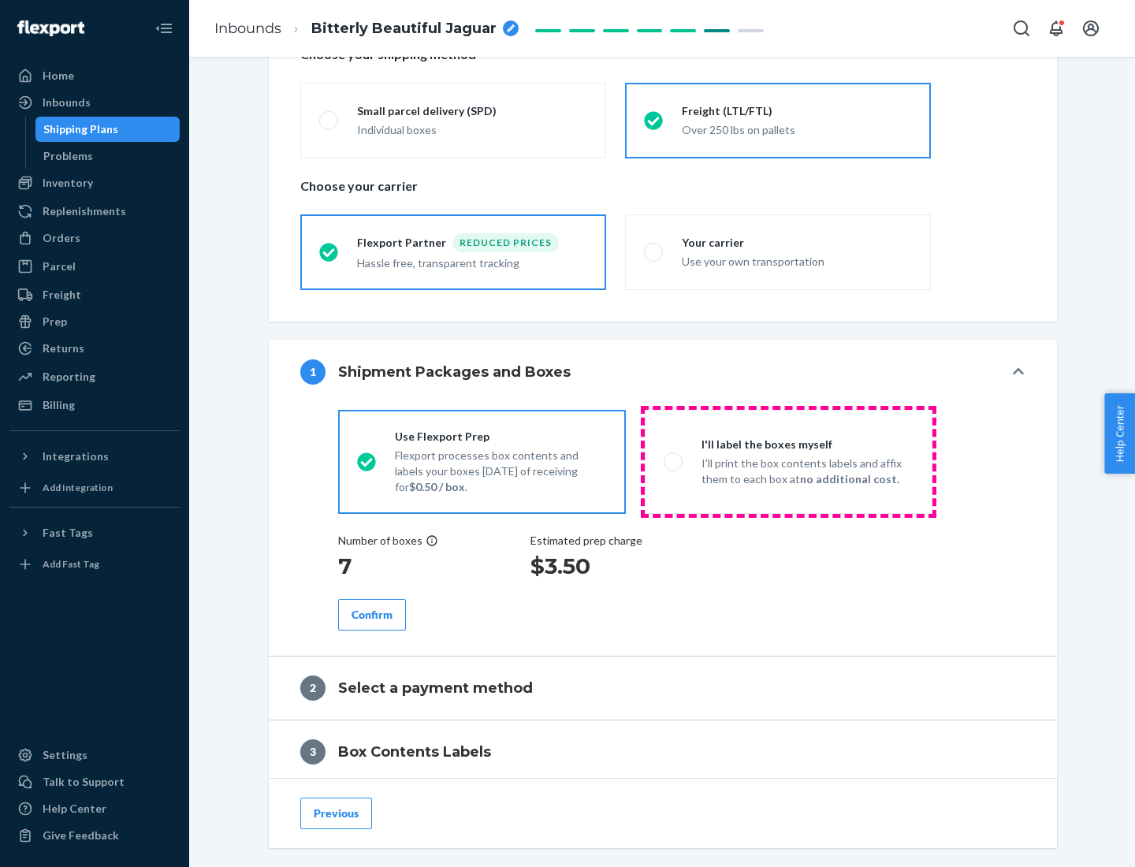
click at [788, 461] on p "I’ll print the box contents labels and affix them to each box at no additional …" at bounding box center [807, 472] width 212 height 32
click at [674, 461] on input "I'll label the boxes myself I’ll print the box contents labels and affix them t…" at bounding box center [669, 461] width 10 height 10
radio input "true"
radio input "false"
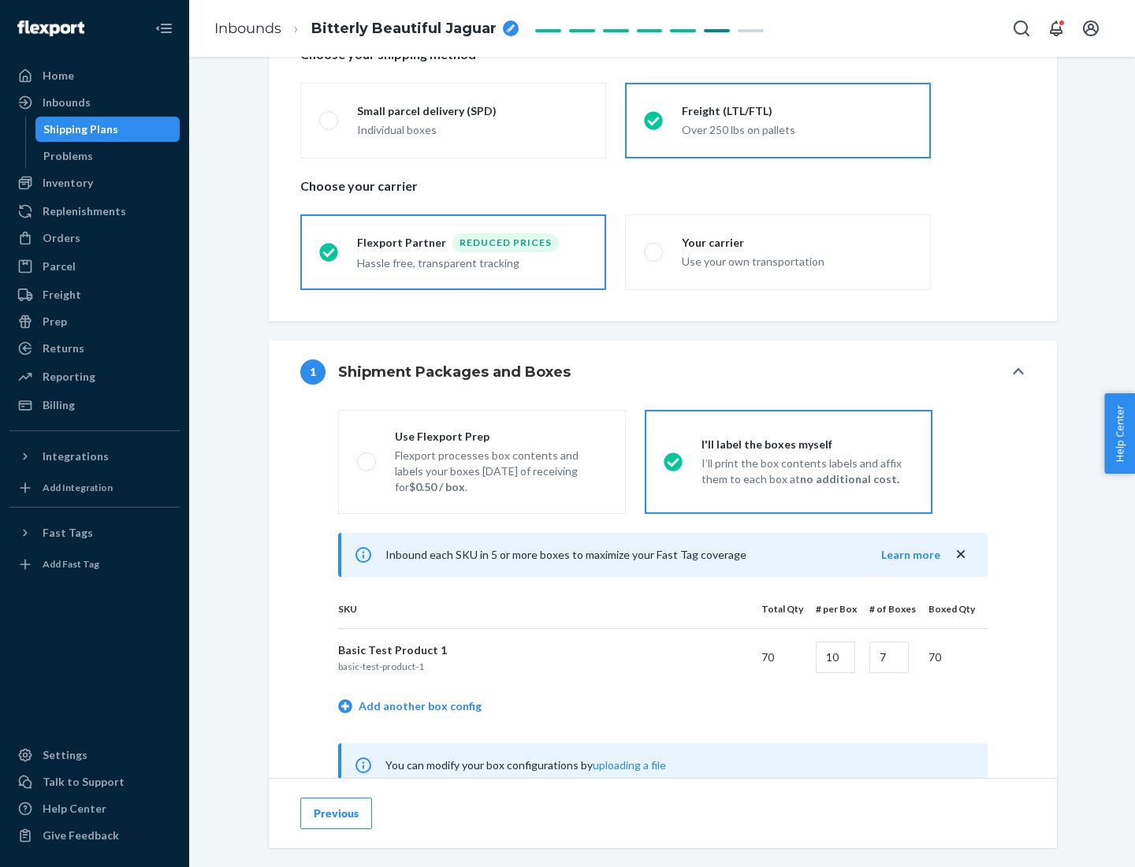
scroll to position [493, 0]
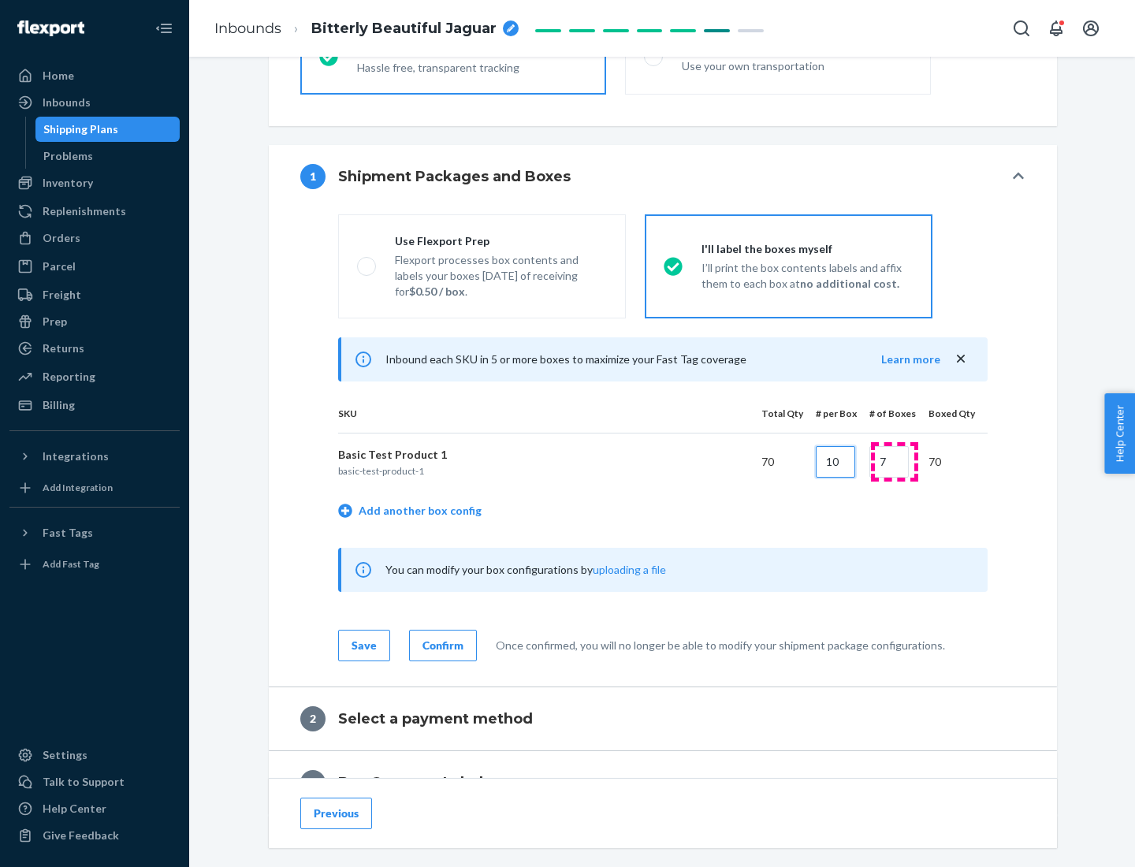
type input "10"
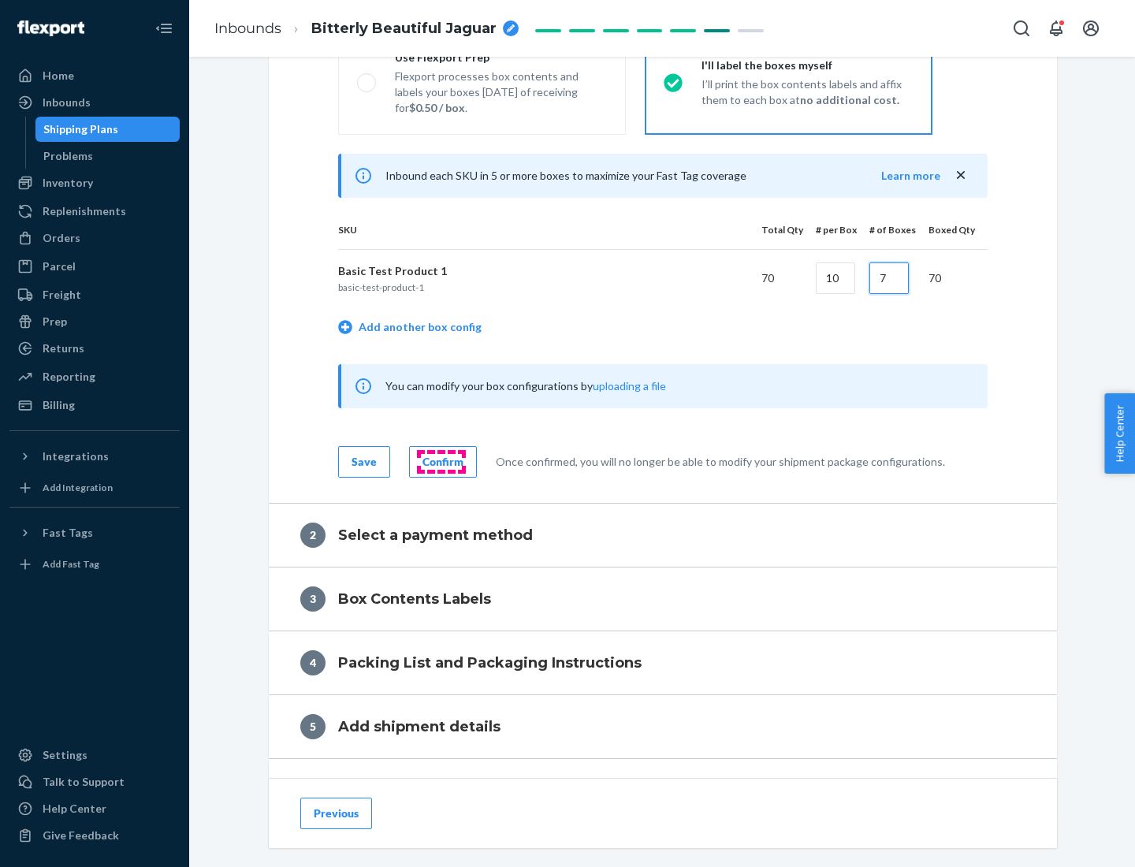
type input "7"
click at [441, 461] on div "Confirm" at bounding box center [442, 462] width 41 height 16
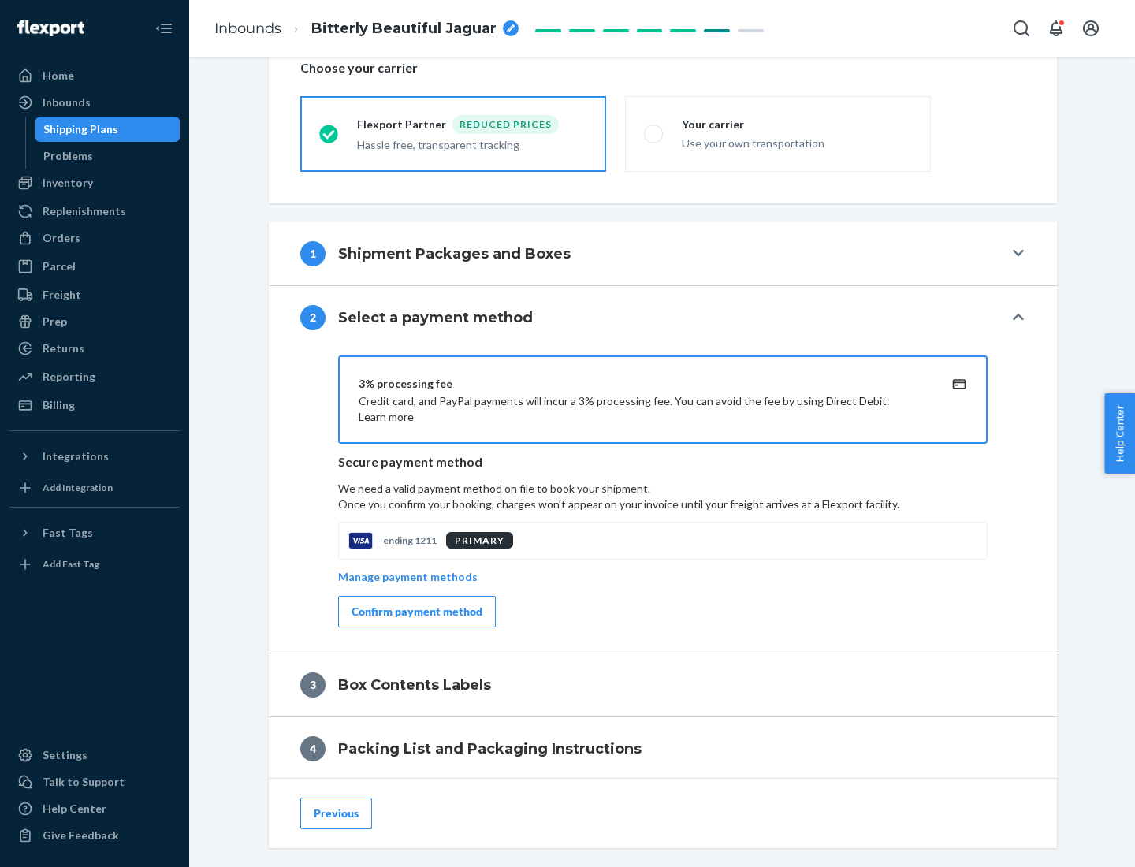
scroll to position [565, 0]
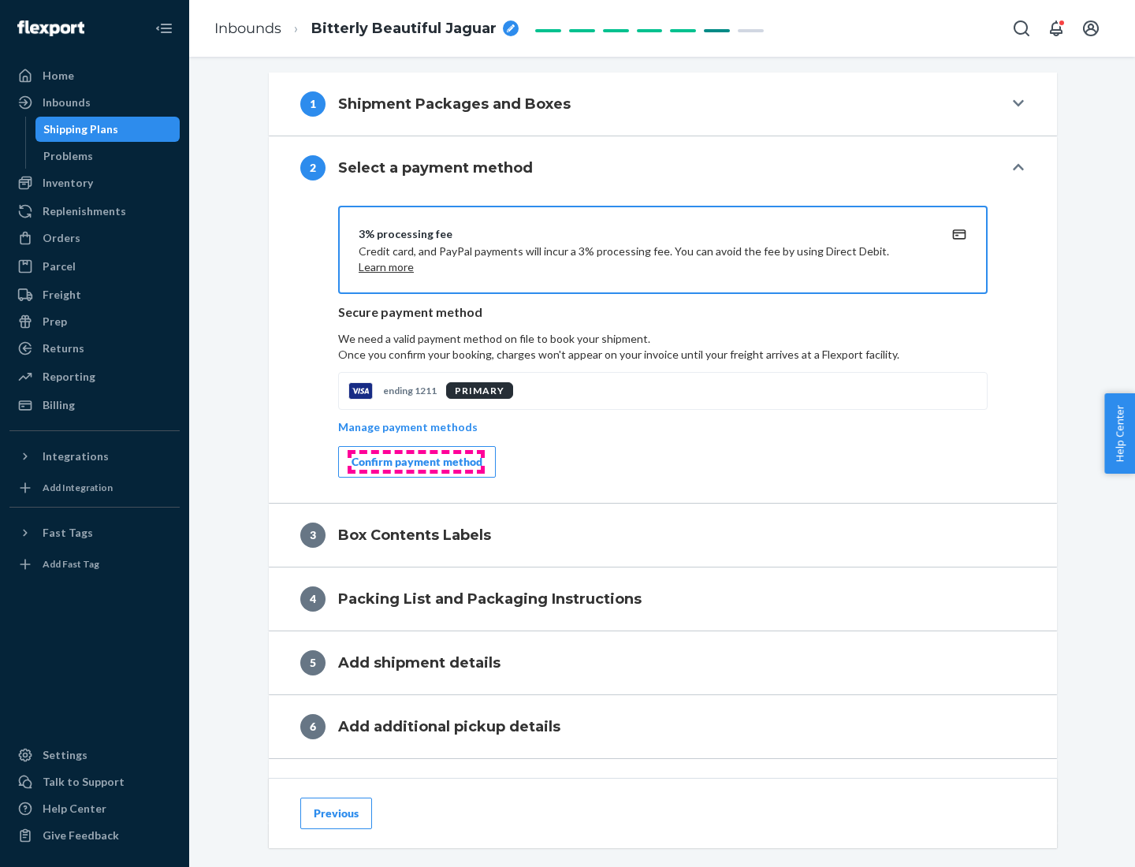
click at [415, 462] on div "Confirm payment method" at bounding box center [416, 462] width 131 height 16
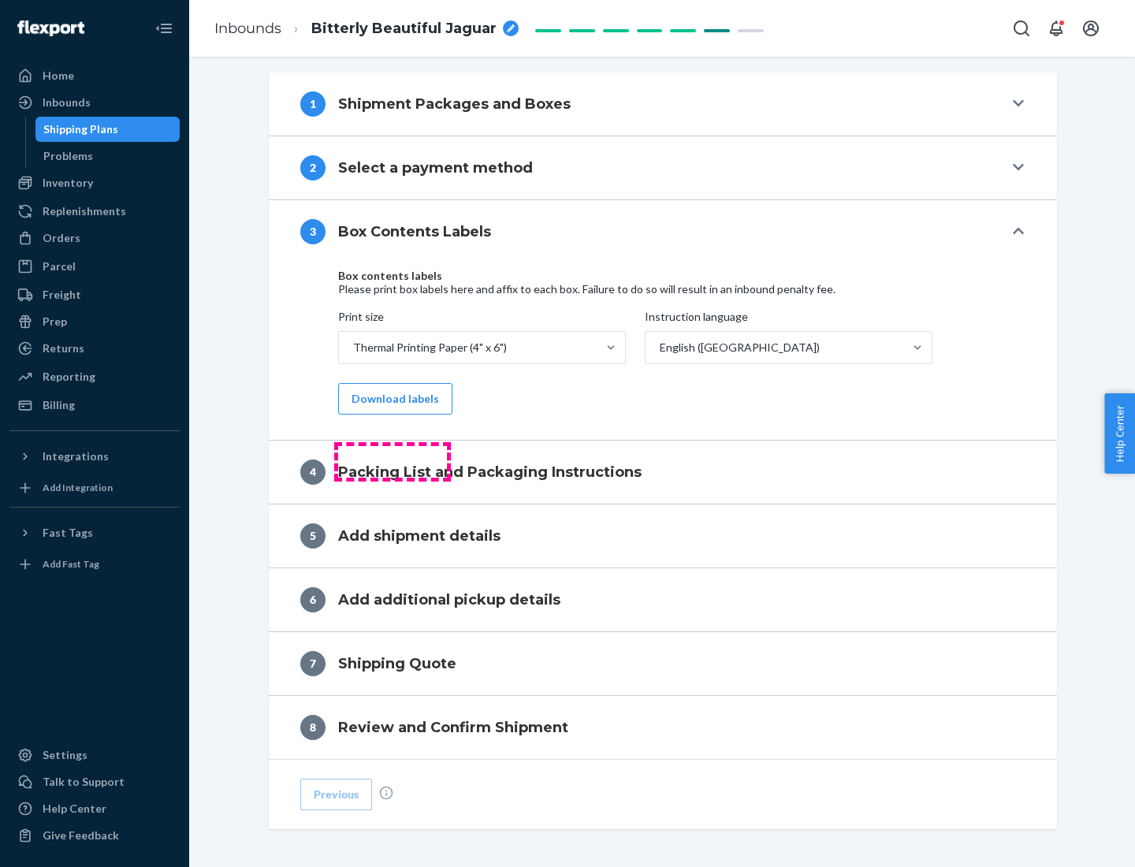
scroll to position [502, 0]
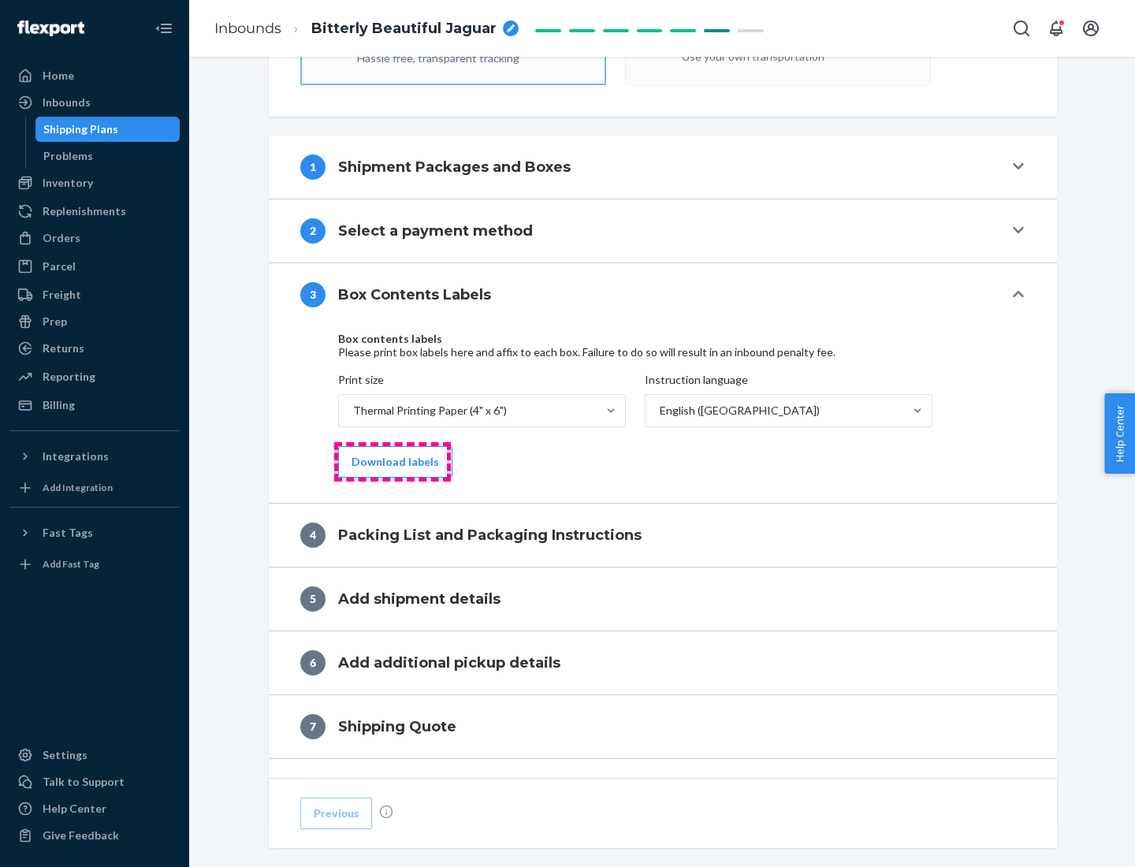
click at [392, 462] on button "Download labels" at bounding box center [395, 462] width 114 height 32
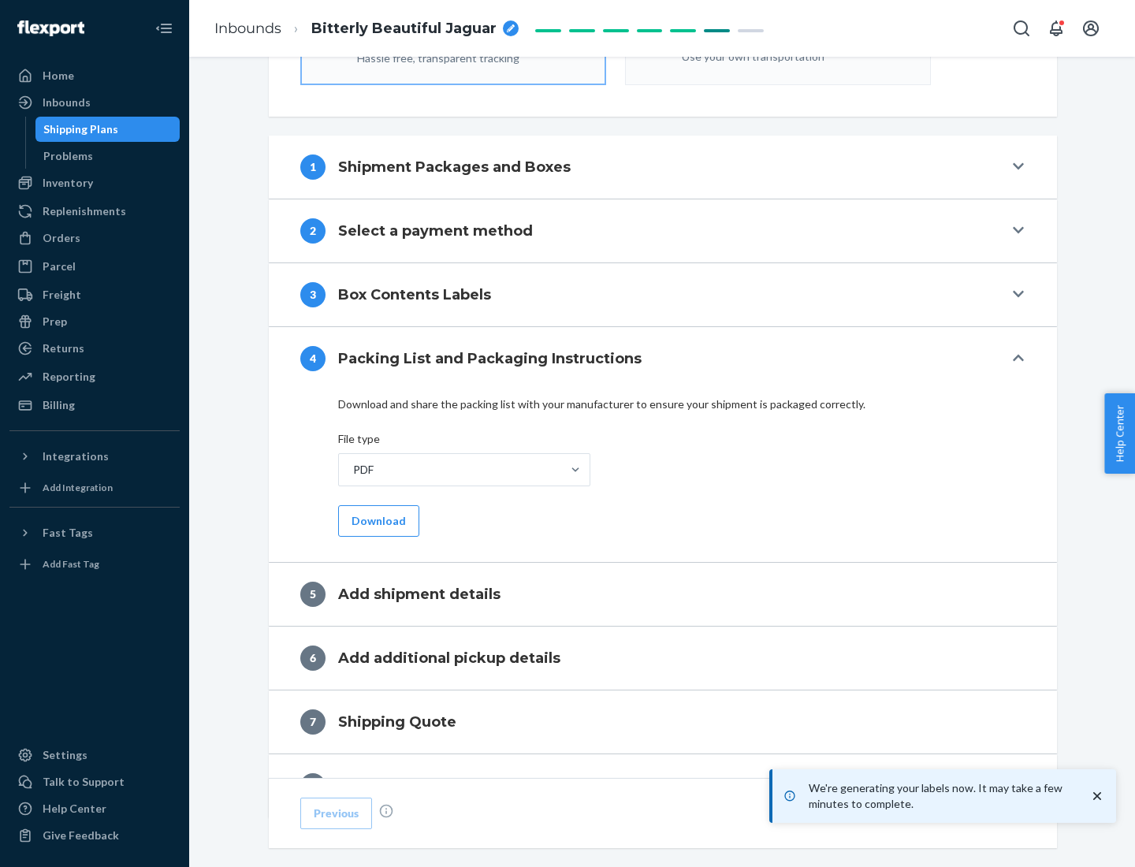
scroll to position [561, 0]
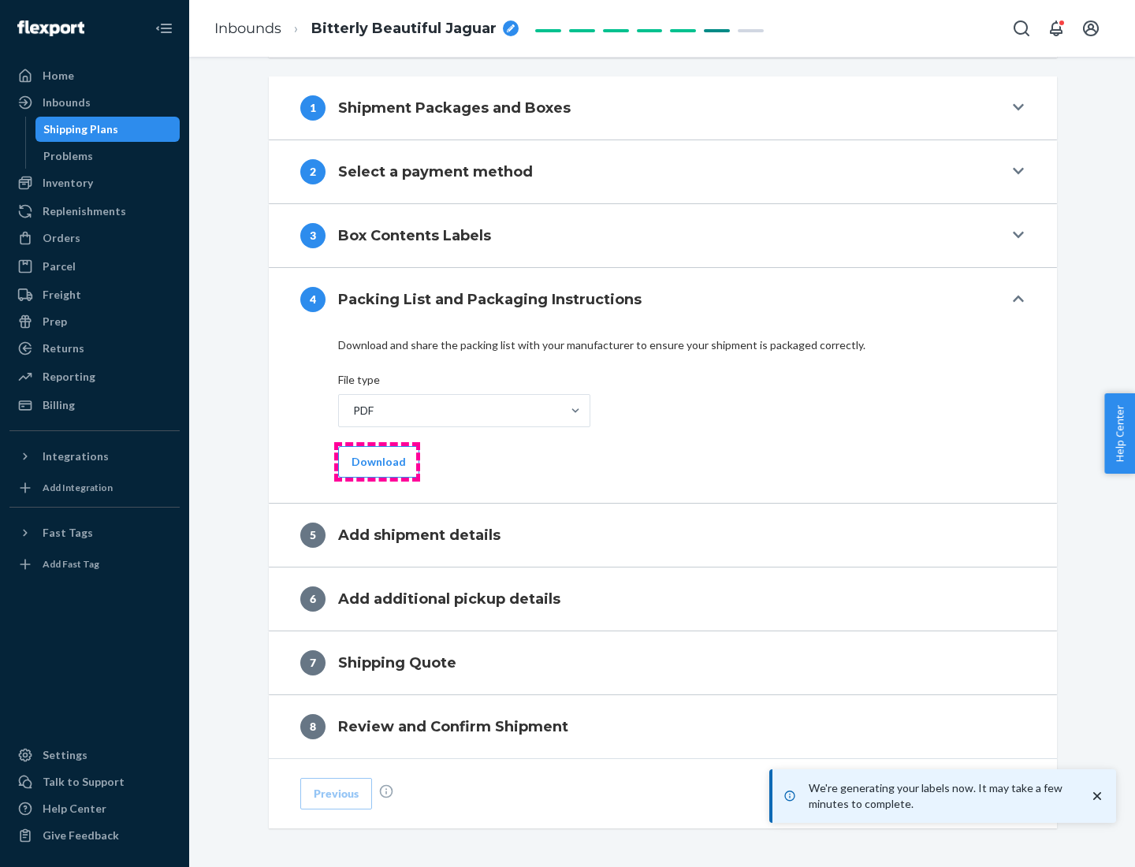
click at [377, 461] on button "Download" at bounding box center [378, 462] width 81 height 32
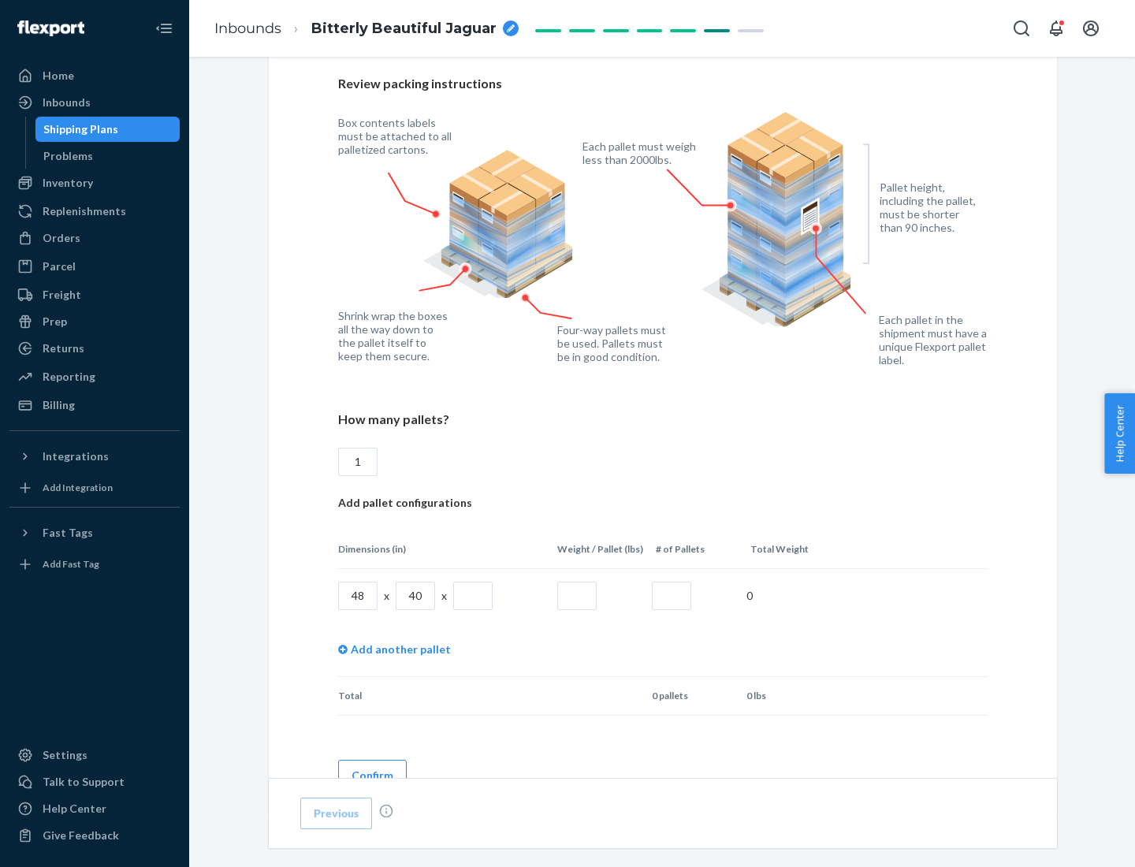
scroll to position [1145, 0]
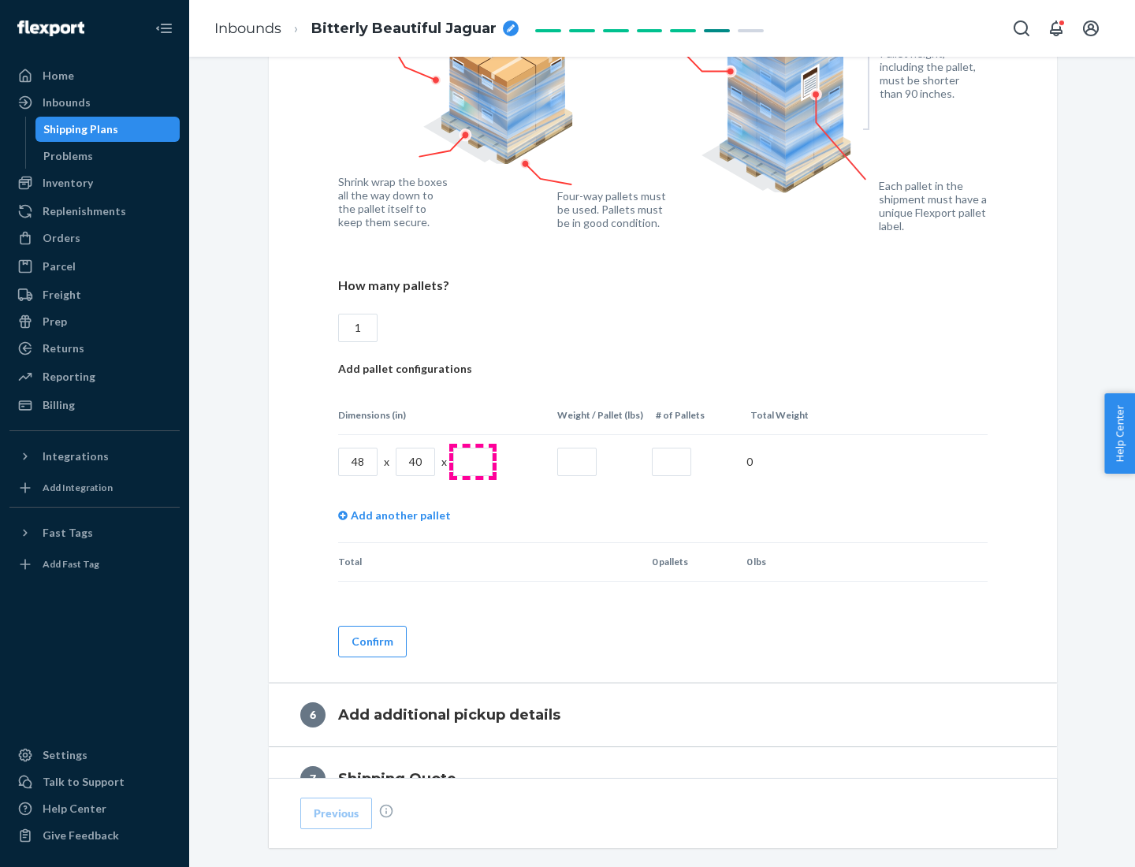
type input "1"
type input "40"
type input "200"
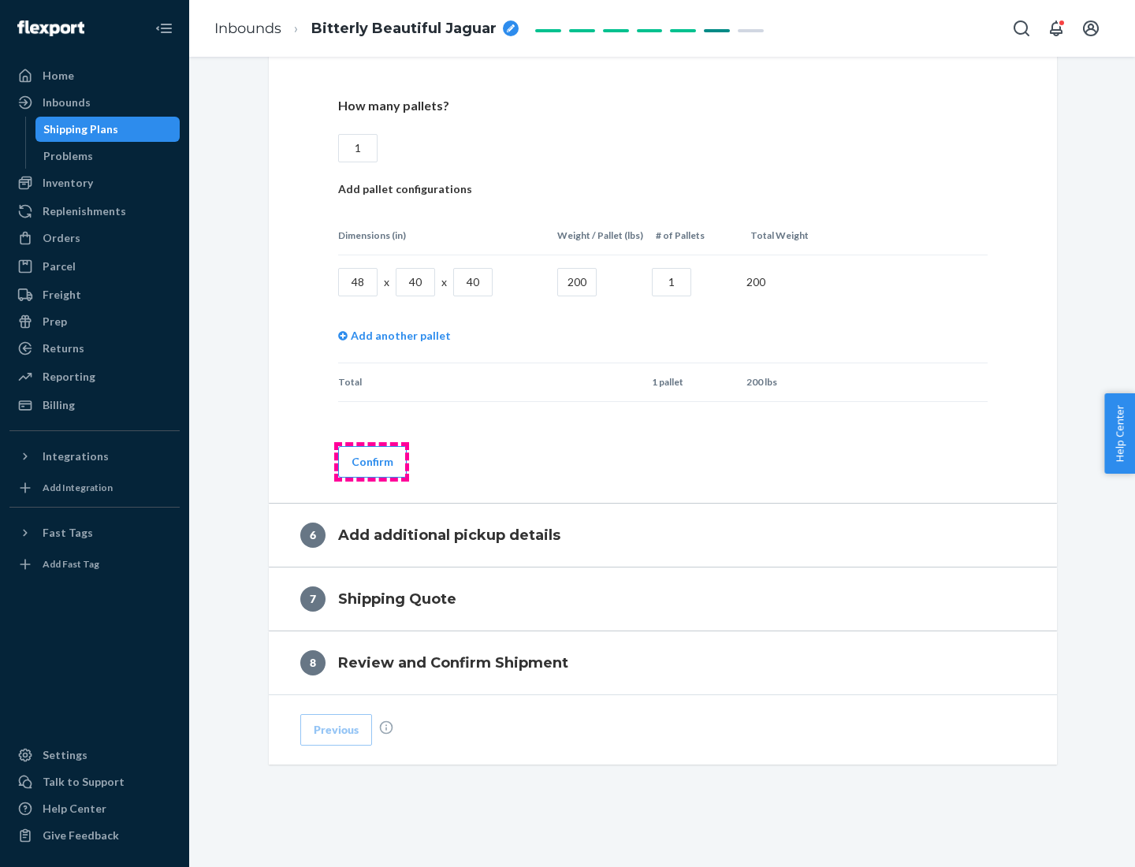
type input "1"
click at [371, 461] on button "Confirm" at bounding box center [372, 462] width 69 height 32
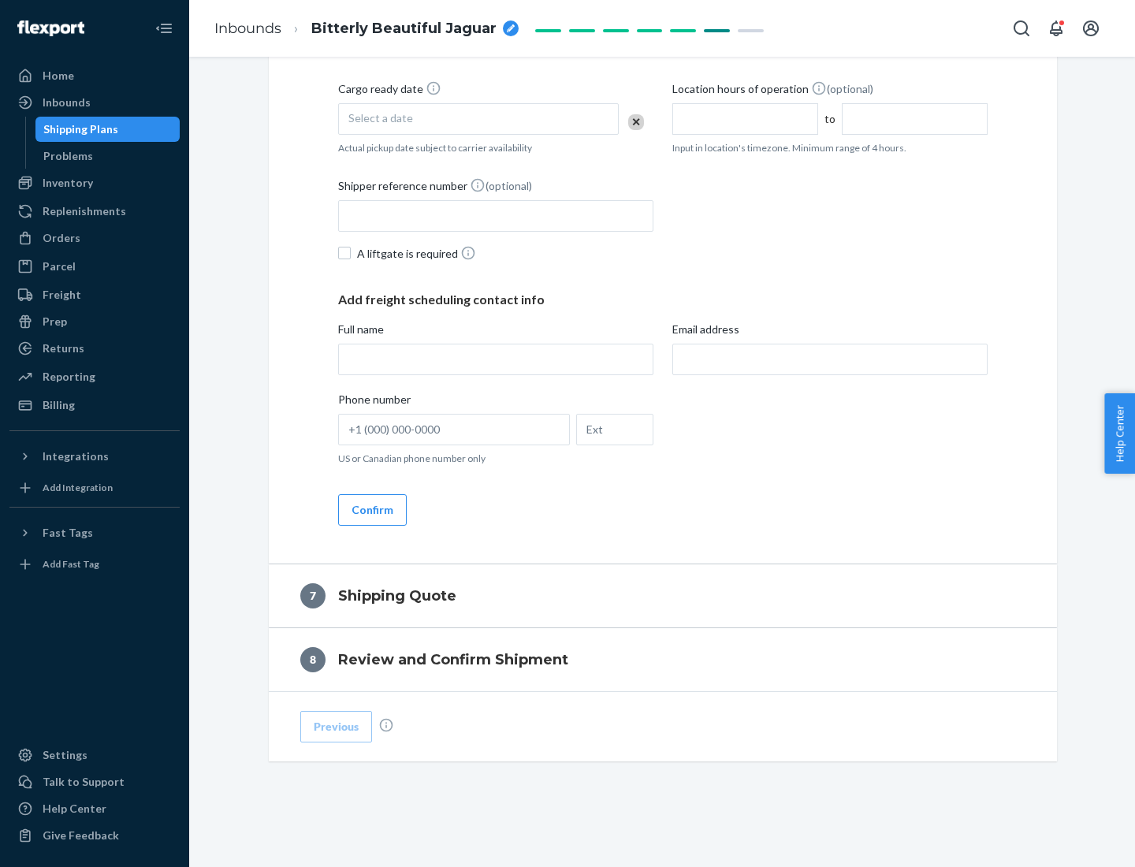
scroll to position [603, 0]
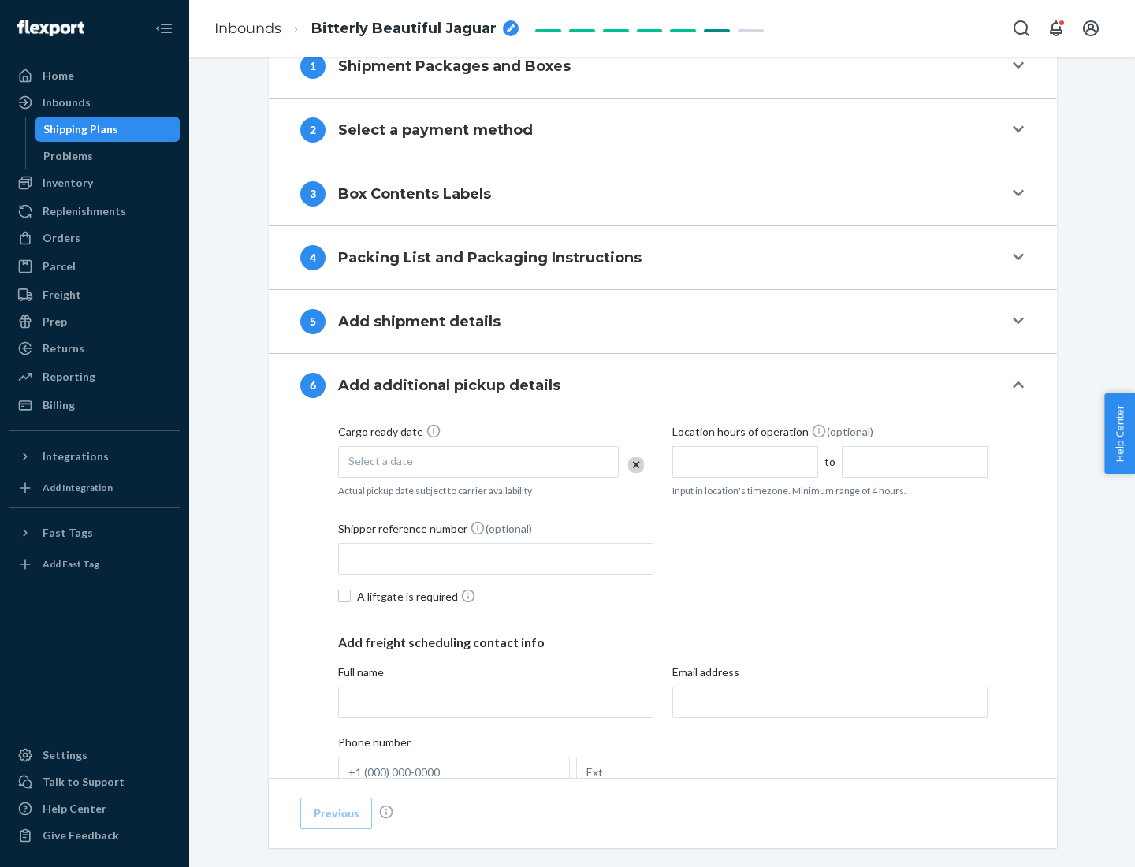
click at [478, 461] on div "Select a date" at bounding box center [478, 462] width 281 height 32
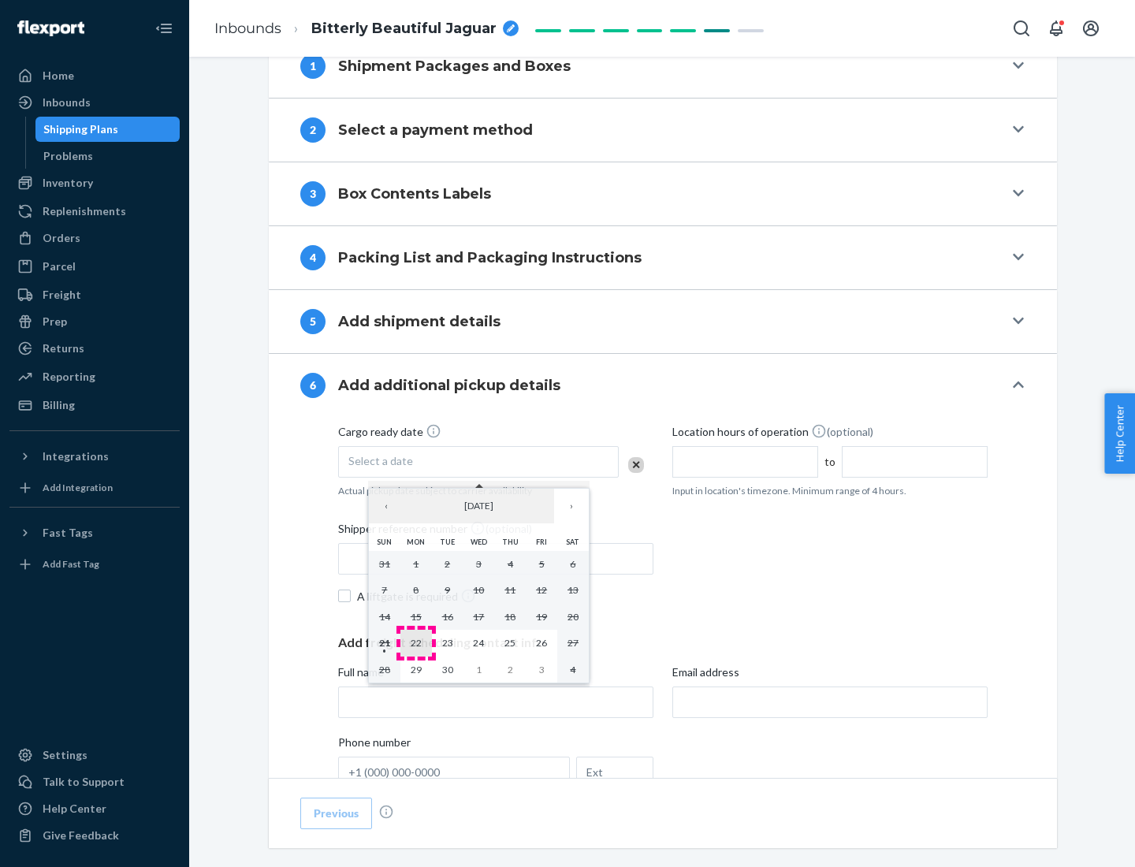
click at [415, 642] on abbr "22" at bounding box center [416, 643] width 11 height 12
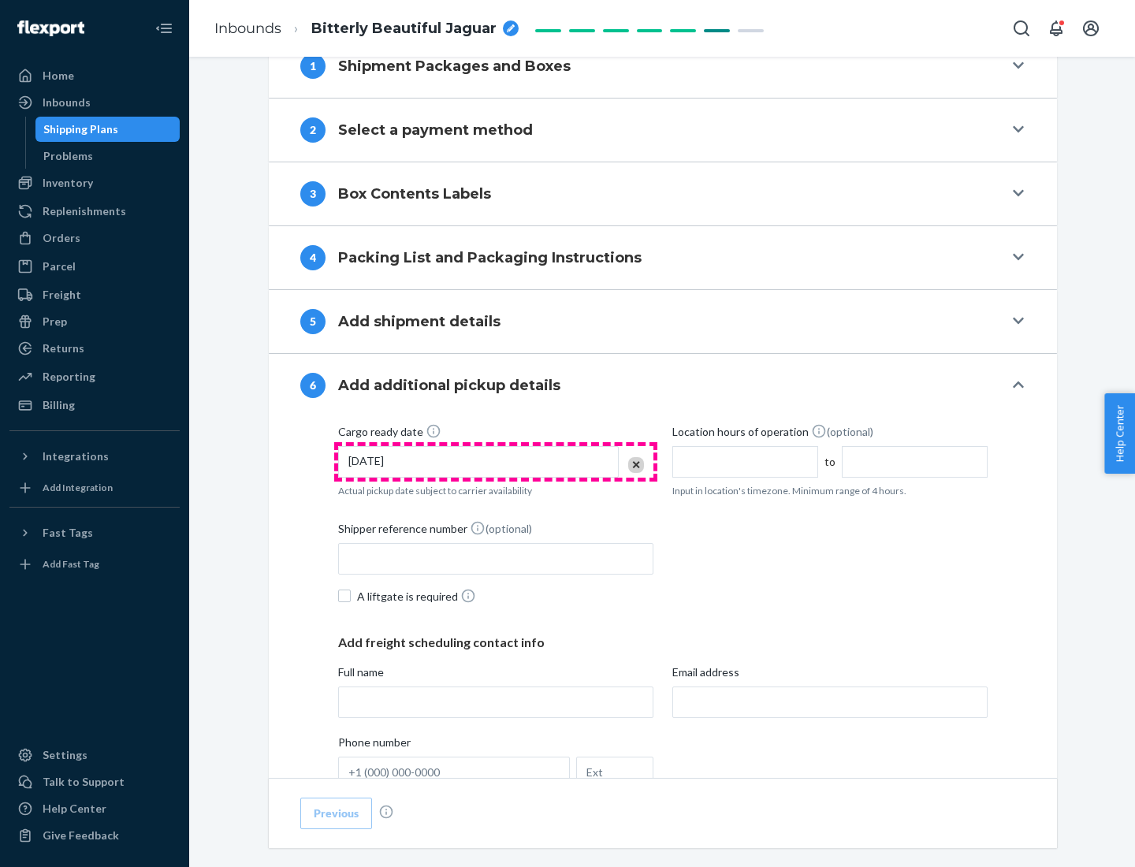
scroll to position [843, 0]
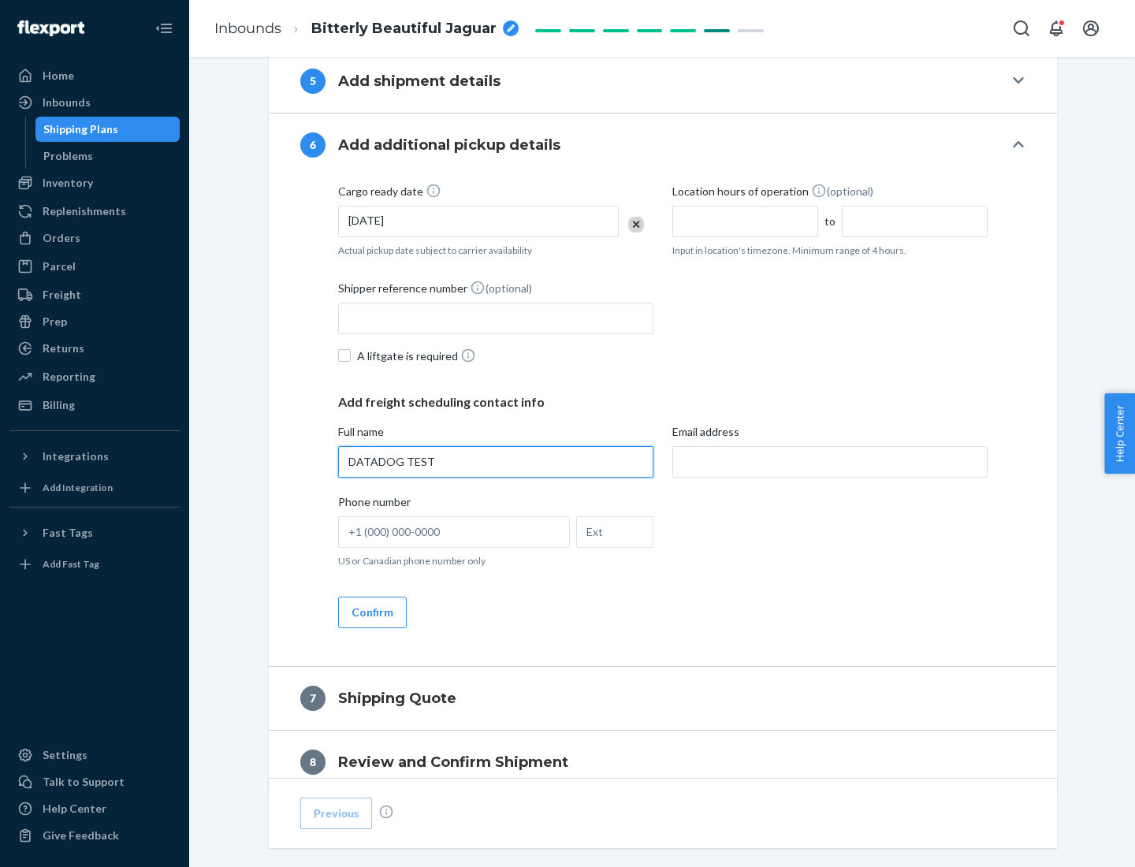
type input "DATADOG TEST"
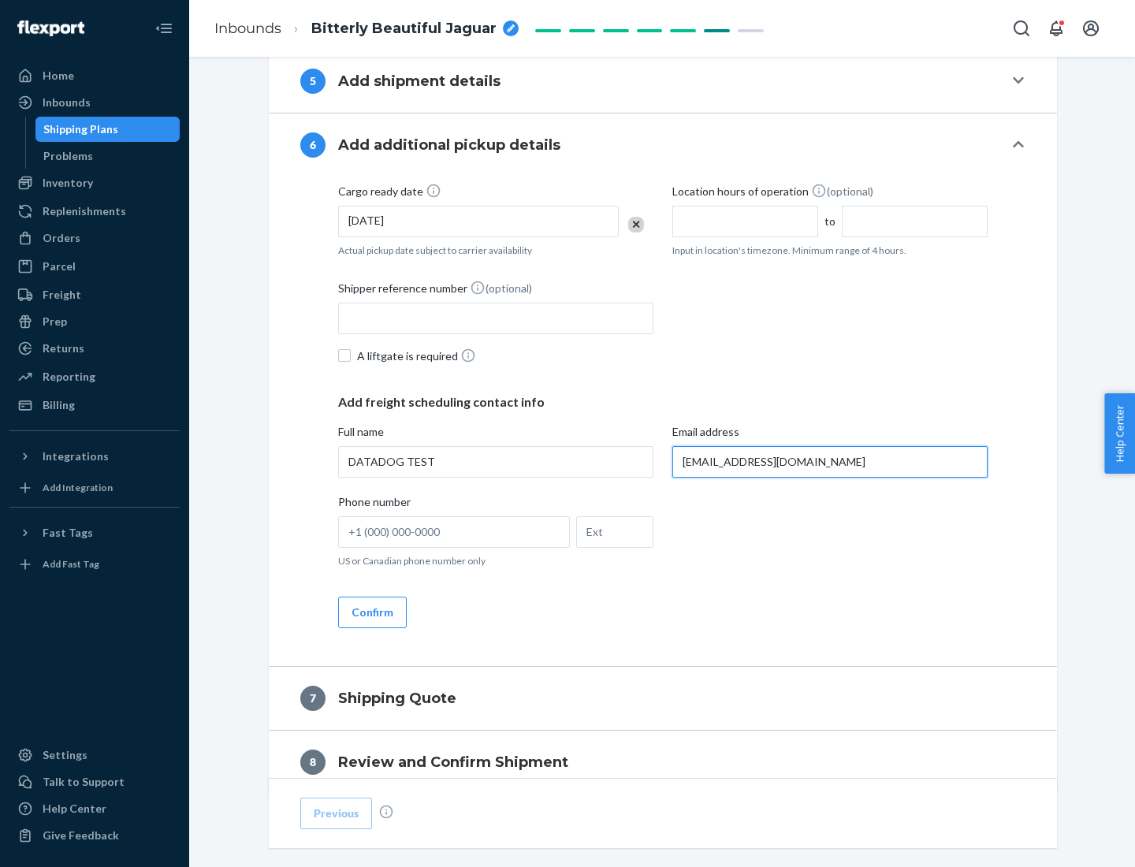
scroll to position [913, 0]
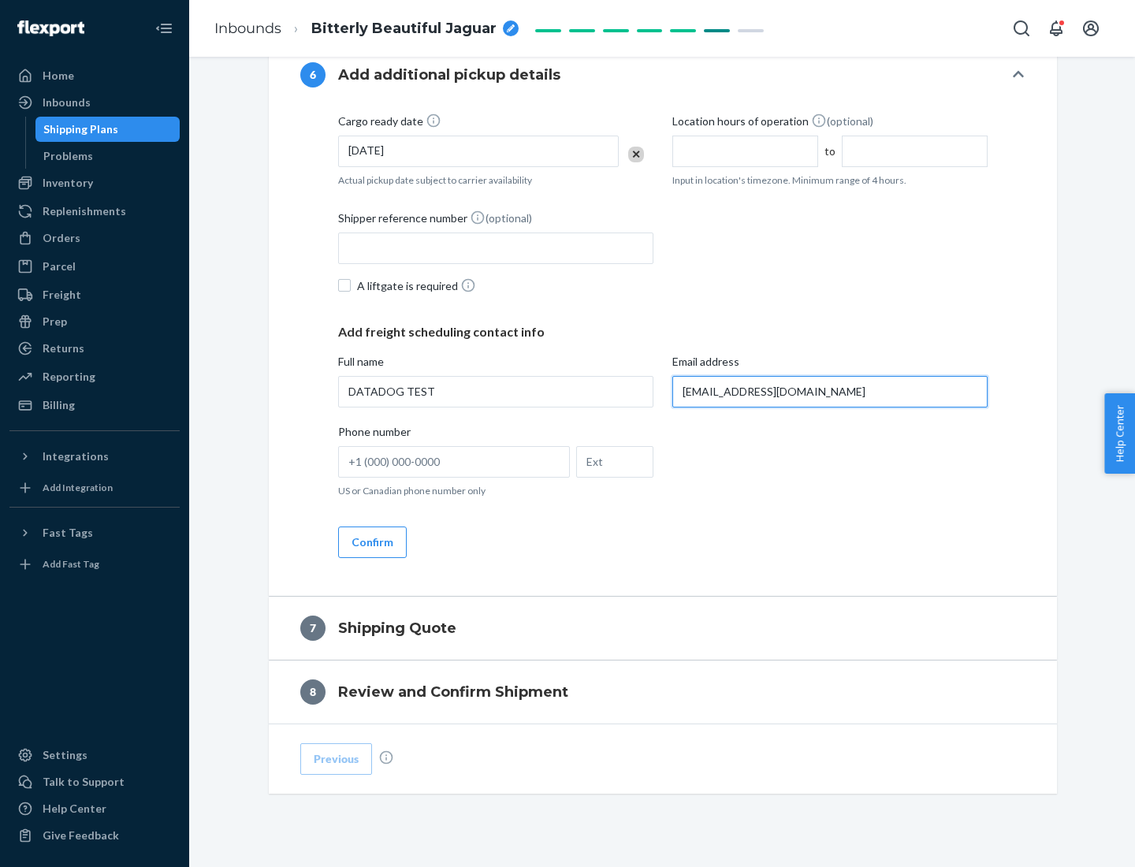
type input "[EMAIL_ADDRESS][DOMAIN_NAME]"
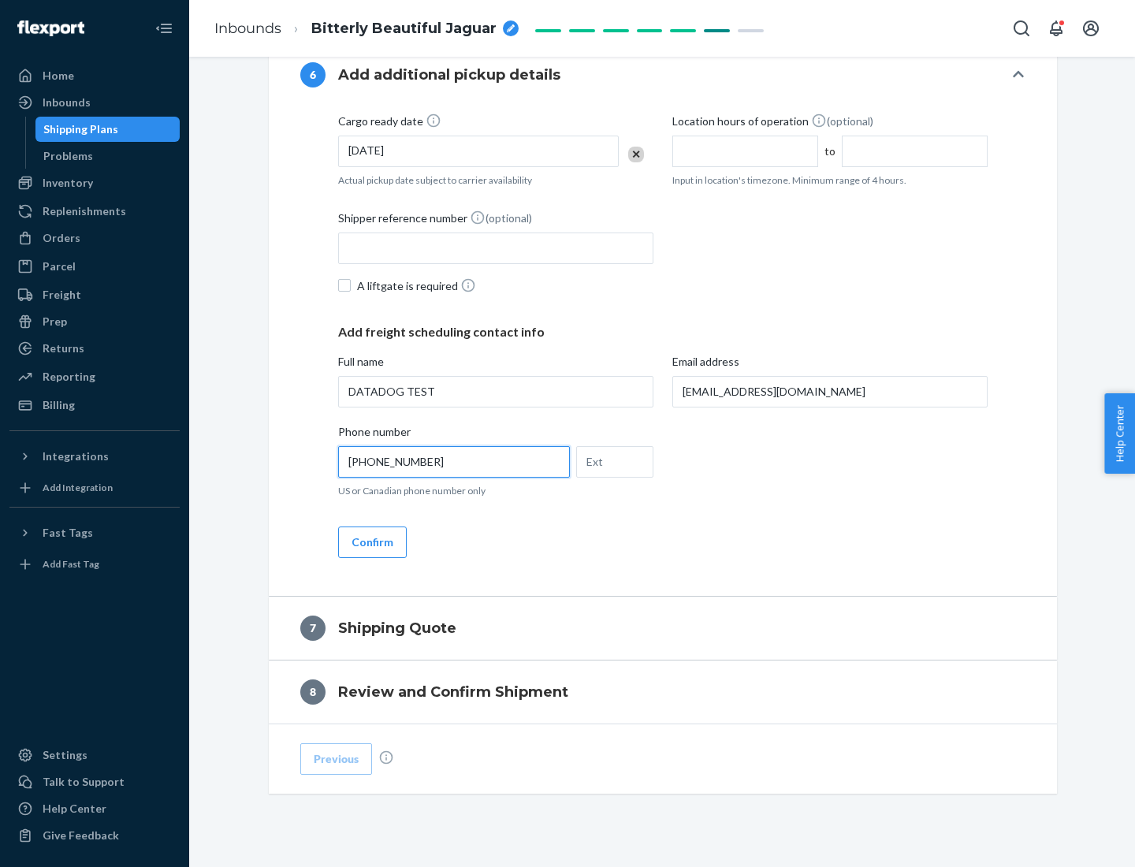
scroll to position [946, 0]
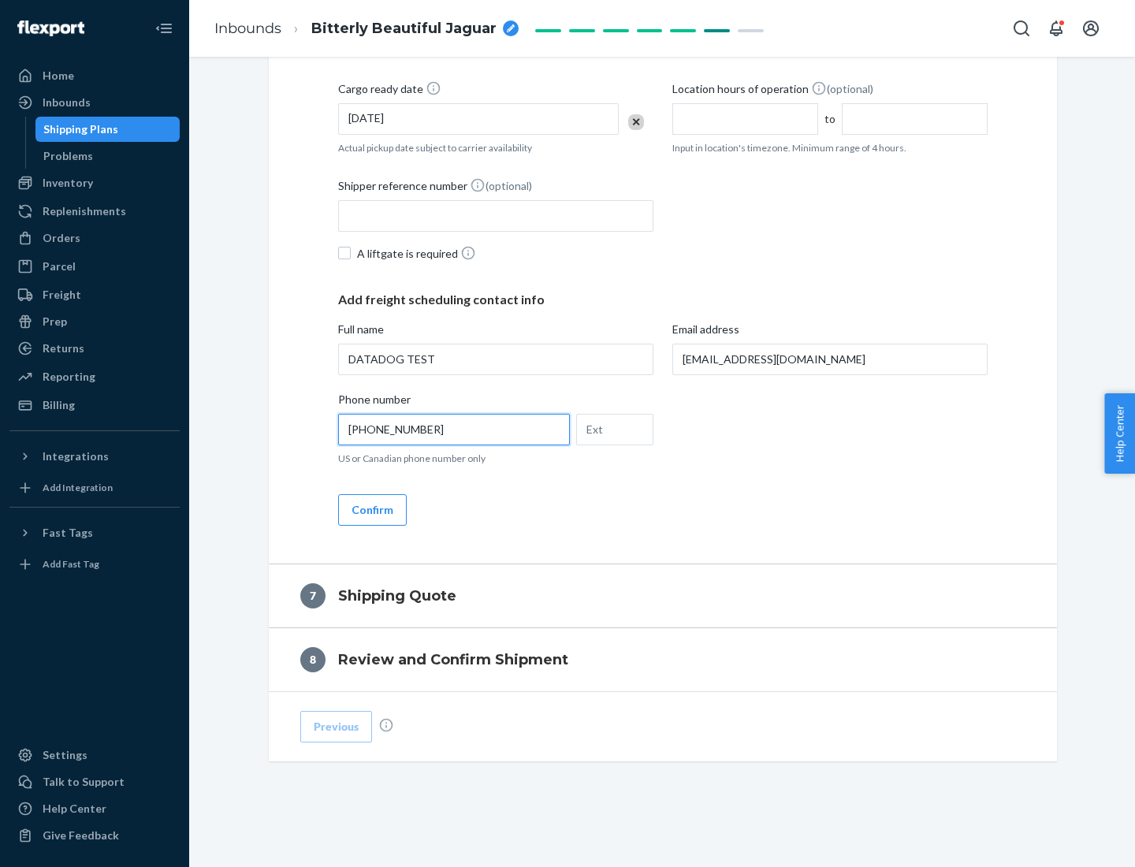
type input "[PHONE_NUMBER]"
click at [371, 509] on button "Confirm" at bounding box center [372, 510] width 69 height 32
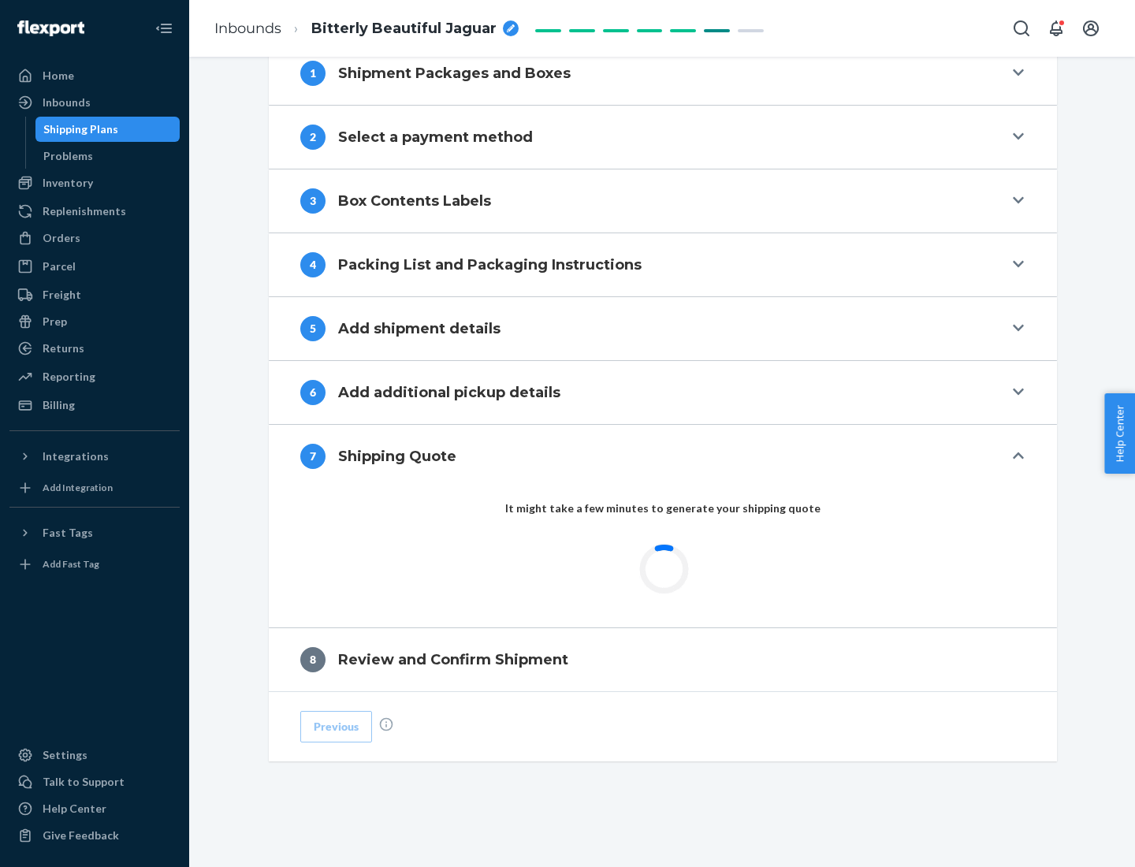
scroll to position [653, 0]
